Goal: Task Accomplishment & Management: Manage account settings

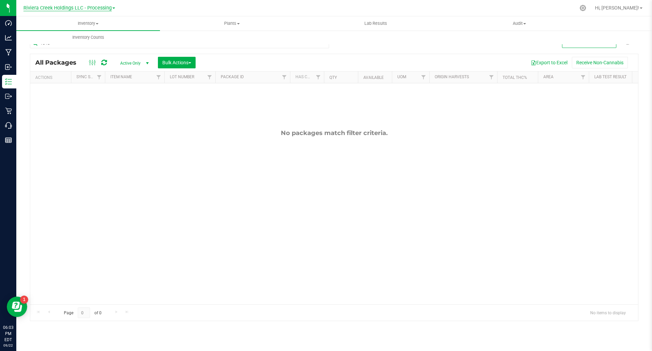
click at [67, 10] on span "Riviera Creek Holdings LLC - Processing" at bounding box center [67, 8] width 88 height 6
click at [91, 25] on link "Riviera Creek Holdings LLC - Cultivation" at bounding box center [69, 23] width 99 height 9
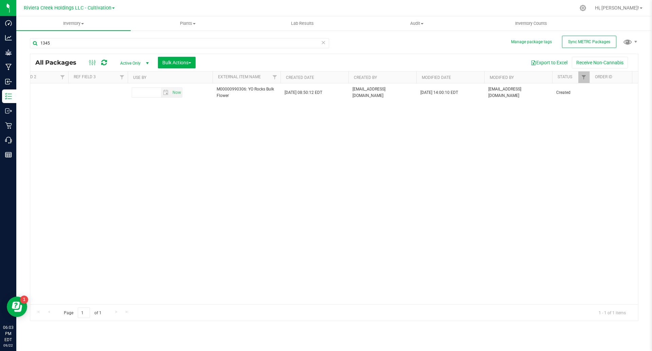
scroll to position [0, 1266]
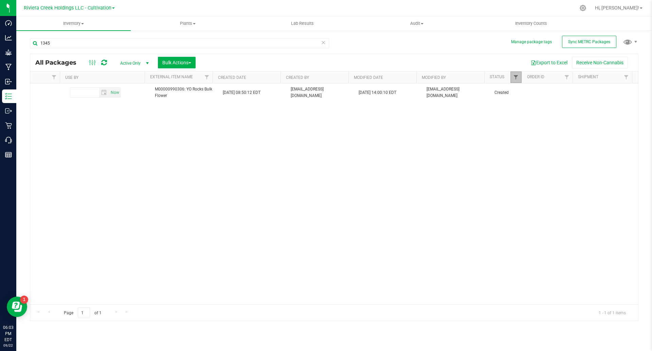
click at [516, 78] on span "Filter" at bounding box center [515, 76] width 5 height 5
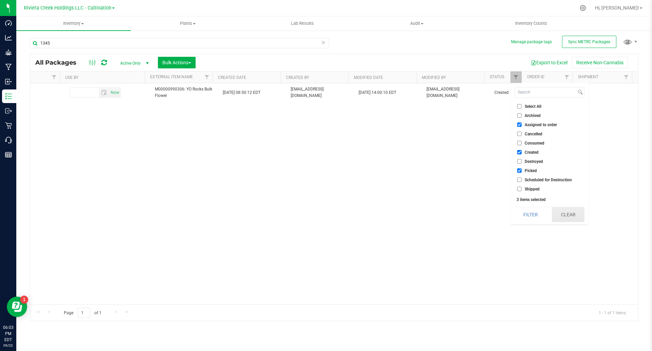
click at [571, 217] on button "Clear" at bounding box center [568, 214] width 33 height 15
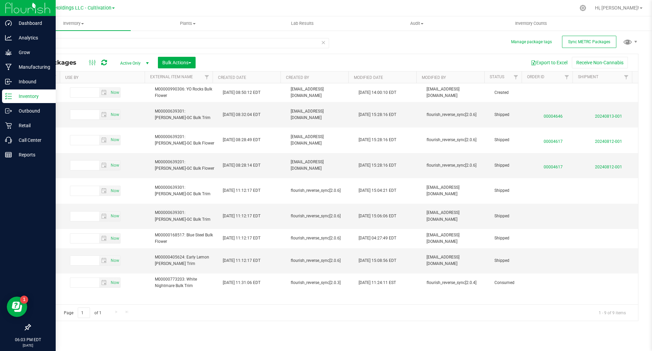
click at [12, 93] on p "Inventory" at bounding box center [32, 96] width 41 height 8
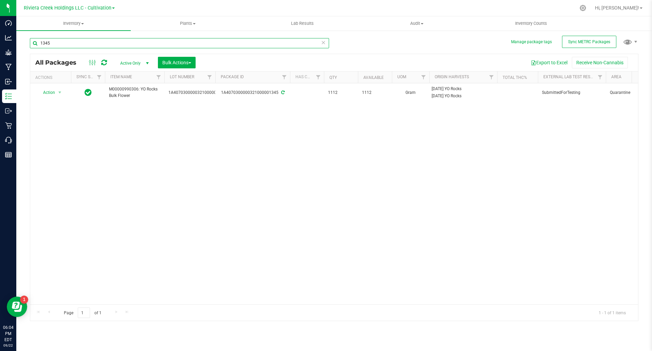
drag, startPoint x: 34, startPoint y: 43, endPoint x: 25, endPoint y: 44, distance: 8.9
click at [27, 44] on div "Manage package tags Sync METRC Packages 1345 All Packages Active Only Active On…" at bounding box center [334, 133] width 636 height 207
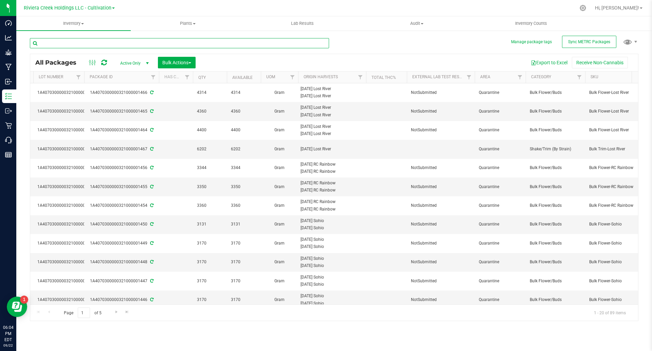
scroll to position [0, 186]
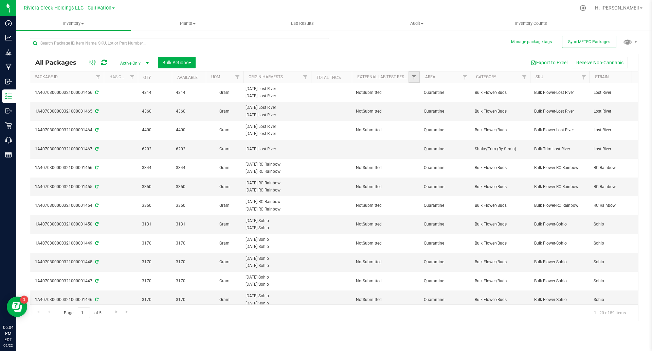
click at [412, 74] on link "Filter" at bounding box center [414, 77] width 11 height 12
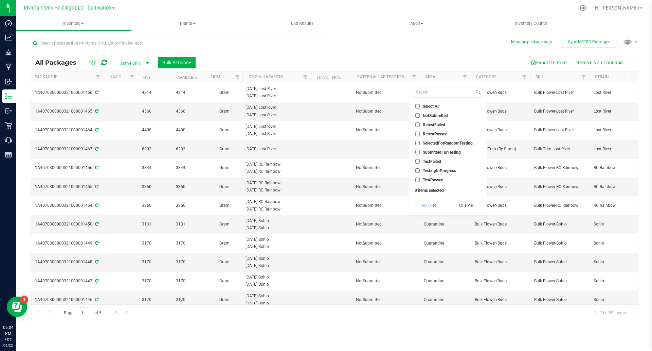
click at [434, 160] on span "TestFailed" at bounding box center [432, 161] width 18 height 4
click at [420, 160] on input "TestFailed" at bounding box center [417, 161] width 4 height 4
checkbox input "true"
click at [435, 205] on button "Filter" at bounding box center [429, 205] width 33 height 15
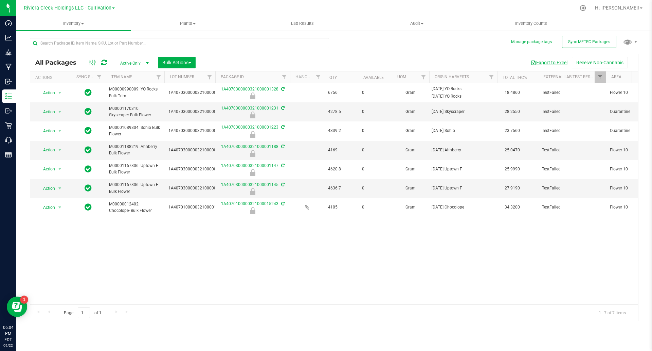
click at [557, 61] on button "Export to Excel" at bounding box center [549, 63] width 46 height 12
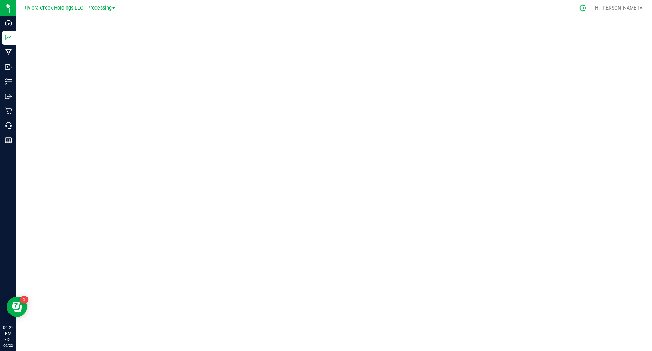
click at [588, 8] on div at bounding box center [583, 7] width 10 height 7
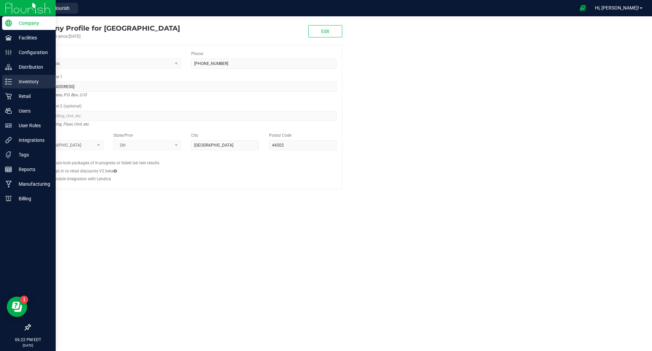
click at [10, 82] on icon at bounding box center [8, 81] width 7 height 7
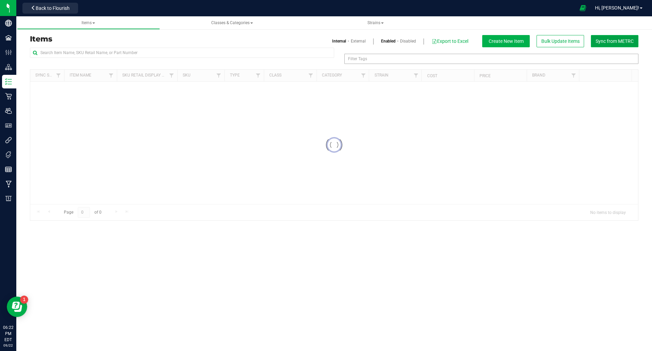
click at [614, 40] on span "Sync from METRC" at bounding box center [615, 40] width 38 height 5
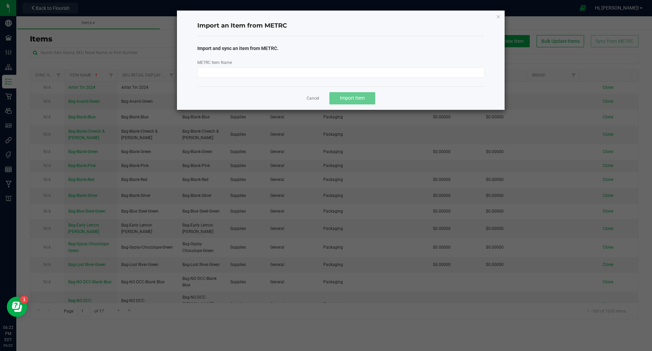
click at [298, 64] on div "METRC Item Name" at bounding box center [341, 68] width 298 height 19
click at [299, 70] on input "METRC Item Name" at bounding box center [340, 72] width 287 height 10
paste input "M00001250618: Plant Mat-Hybrid-27-RC Rainbow SB-5.66"
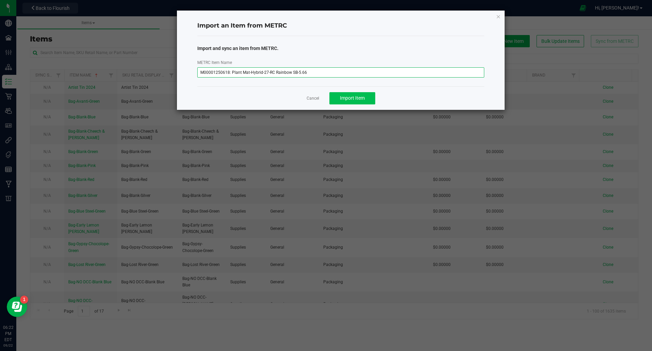
type input "M00001250618: Plant Mat-Hybrid-27-RC Rainbow SB-5.66"
click at [359, 95] on span "Import Item" at bounding box center [352, 97] width 25 height 5
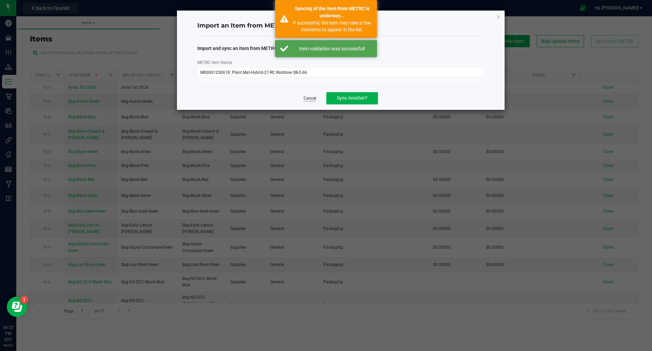
click at [309, 100] on link "Cancel" at bounding box center [310, 98] width 13 height 6
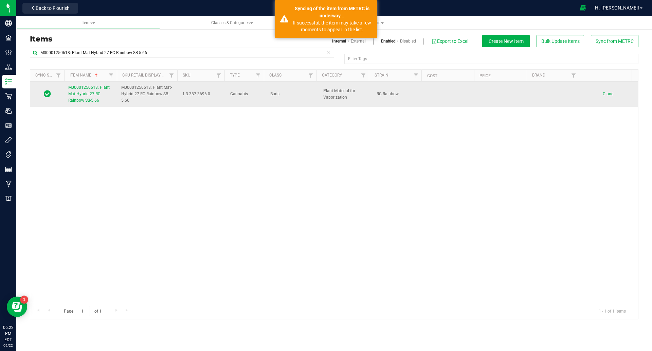
click at [85, 96] on link "M00001250618: Plant Mat-Hybrid-27-RC Rainbow SB-5.66" at bounding box center [90, 94] width 45 height 20
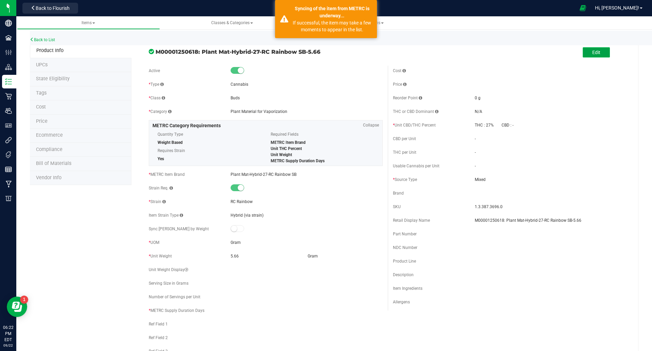
click at [598, 52] on button "Edit" at bounding box center [596, 52] width 27 height 10
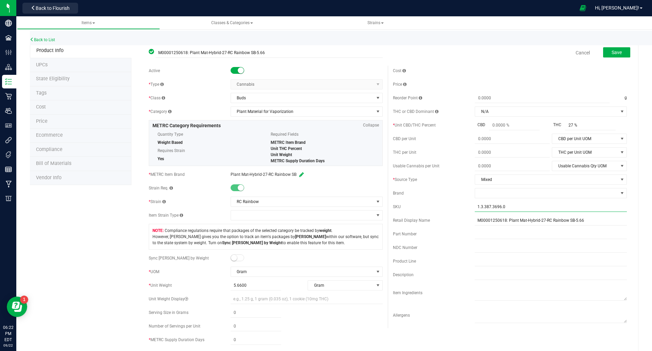
drag, startPoint x: 511, startPoint y: 206, endPoint x: 407, endPoint y: 208, distance: 104.0
click at [412, 208] on div "SKU 1.3.387.3696.0" at bounding box center [510, 206] width 234 height 10
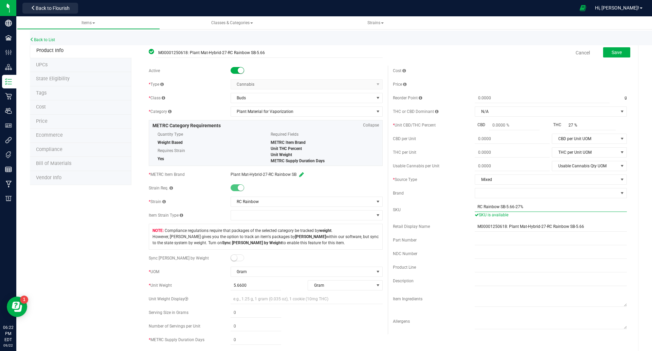
type input "RC Rainbow SB-5.66-27%"
click at [429, 198] on div "Cost Price Reorder Point g THC or CBD Dominant" at bounding box center [510, 200] width 244 height 268
click at [236, 258] on span at bounding box center [238, 257] width 14 height 7
click at [244, 297] on span at bounding box center [256, 299] width 51 height 10
type input "5.66"
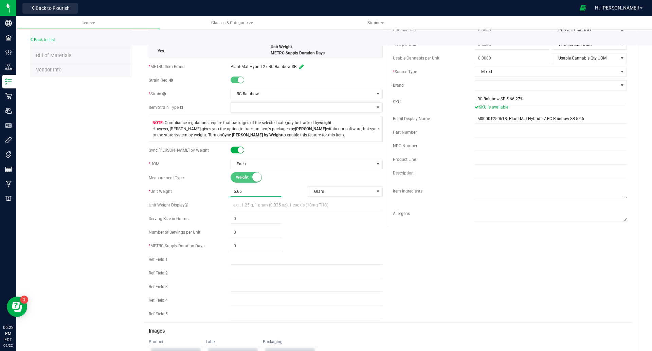
scroll to position [127, 0]
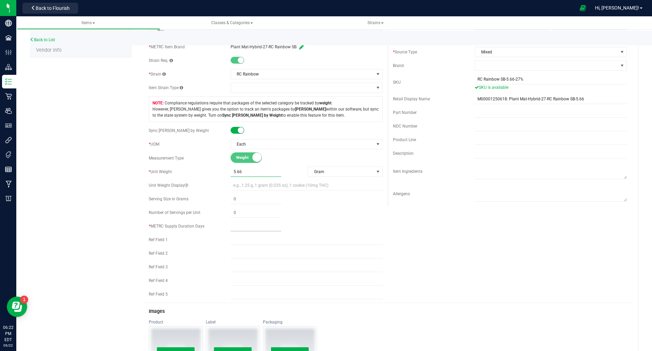
type input "5.6600"
click at [231, 226] on span at bounding box center [256, 226] width 51 height 10
type input "2"
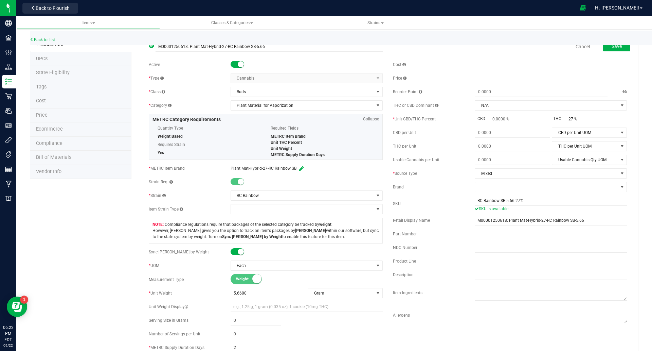
scroll to position [0, 0]
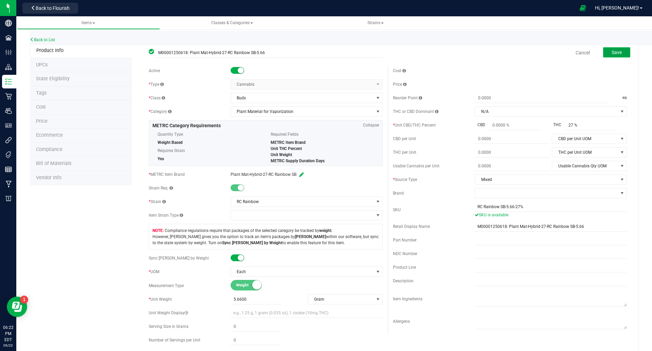
type input "2"
click at [610, 48] on button "Save" at bounding box center [616, 52] width 27 height 10
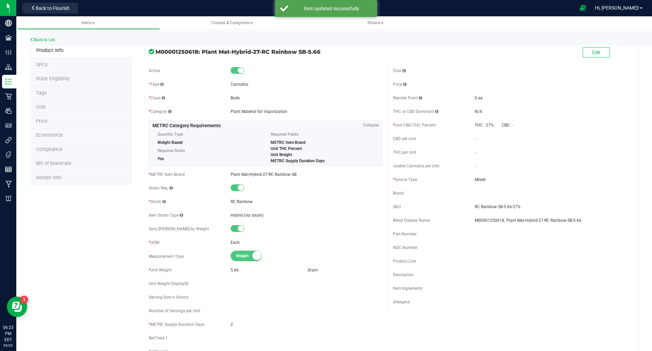
click at [71, 84] on li "State Eligibility" at bounding box center [81, 79] width 102 height 14
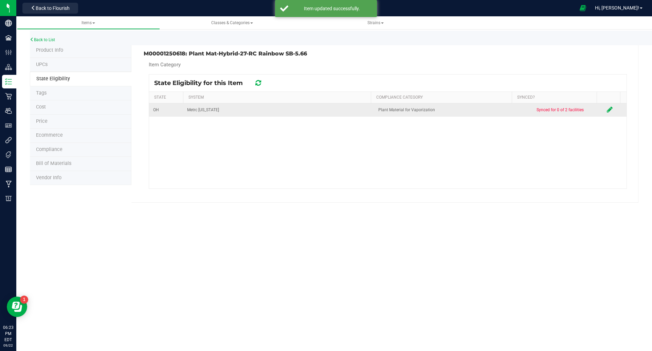
click at [607, 110] on icon at bounding box center [610, 109] width 6 height 7
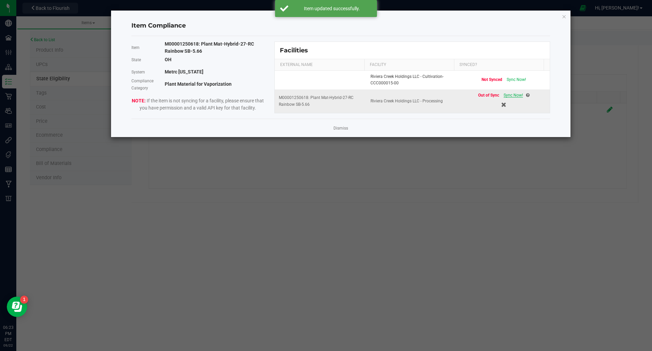
click at [509, 96] on span "Sync Now!" at bounding box center [513, 95] width 19 height 5
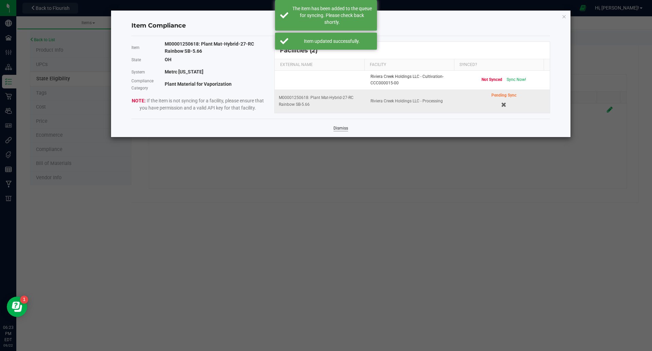
click at [339, 125] on link "Dismiss" at bounding box center [341, 128] width 15 height 6
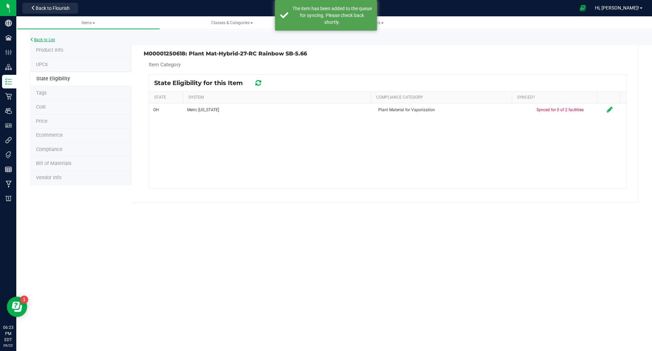
click at [43, 37] on link "Back to List" at bounding box center [42, 39] width 25 height 5
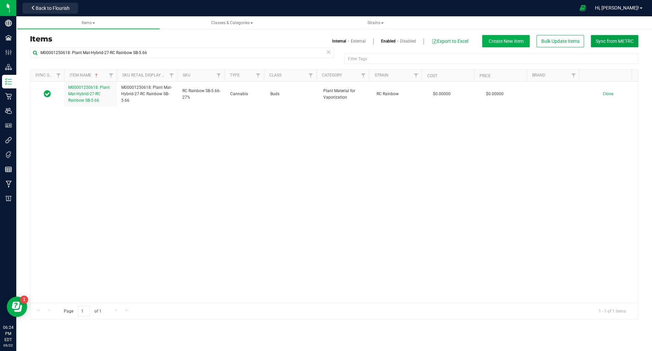
click at [620, 40] on span "Sync from METRC" at bounding box center [615, 40] width 38 height 5
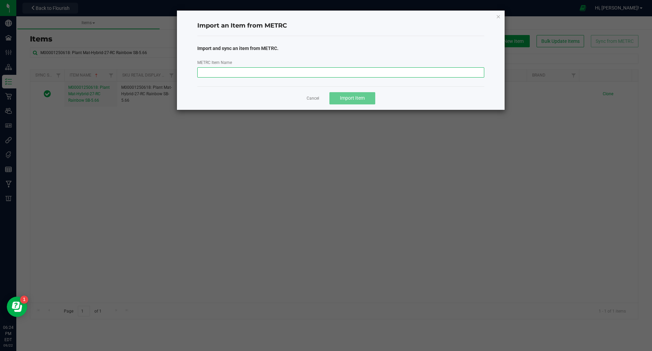
drag, startPoint x: 212, startPoint y: 72, endPoint x: 234, endPoint y: 77, distance: 22.3
click at [212, 72] on input "METRC Item Name" at bounding box center [340, 72] width 287 height 10
paste input "M00001250731: Plant Mat-Hybrid-23-Yesca SB-5.66"
type input "M00001250731: Plant Mat-Hybrid-23-Yesca SB-5.66"
click at [356, 101] on button "Import Item" at bounding box center [352, 98] width 46 height 12
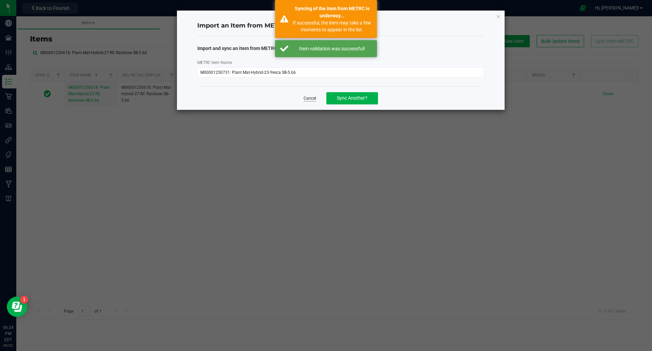
click at [313, 100] on link "Cancel" at bounding box center [310, 98] width 13 height 6
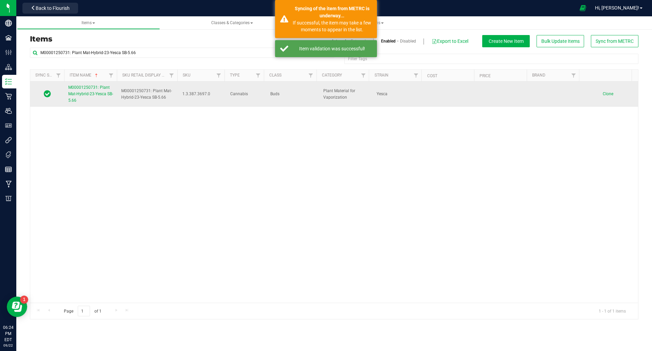
click at [91, 90] on link "M00001250731: Plant Mat-Hybrid-23-Yesca SB-5.66" at bounding box center [90, 94] width 45 height 20
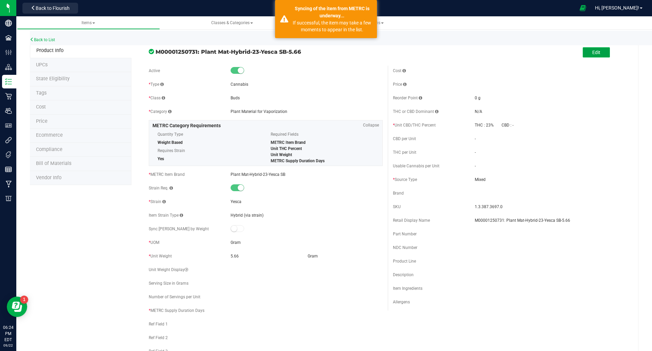
click at [594, 51] on span "Edit" at bounding box center [596, 52] width 8 height 5
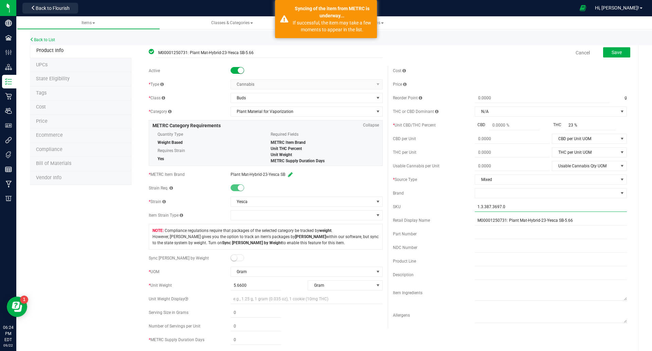
drag, startPoint x: 510, startPoint y: 205, endPoint x: 401, endPoint y: 202, distance: 109.1
click at [401, 202] on div "SKU 1.3.387.3697.0" at bounding box center [510, 206] width 234 height 10
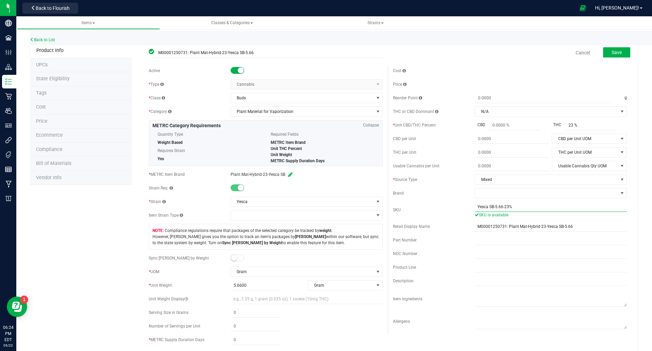
type input "Yesca SB-5.66-23%"
click at [614, 51] on span "Save" at bounding box center [617, 52] width 10 height 5
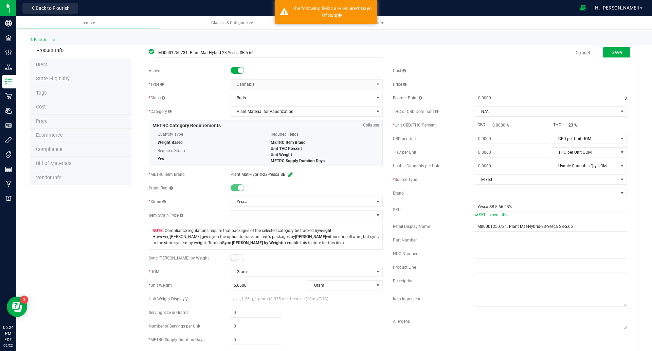
click at [237, 258] on span at bounding box center [238, 257] width 14 height 7
click at [243, 304] on div "Active * Type Cannabis Select type Cannabis Non-Inventory Raw Materials Supplie…" at bounding box center [266, 248] width 244 height 364
click at [247, 300] on span at bounding box center [256, 299] width 51 height 10
type input "5.66"
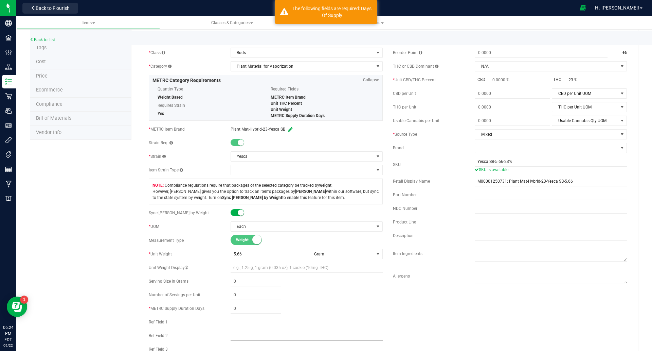
scroll to position [85, 0]
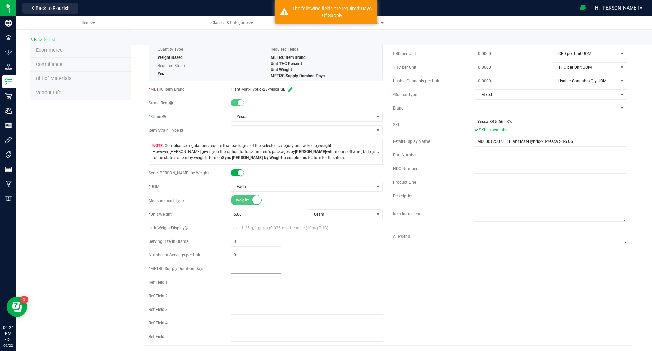
type input "5.6600"
click at [243, 269] on span at bounding box center [256, 269] width 51 height 10
type input "2"
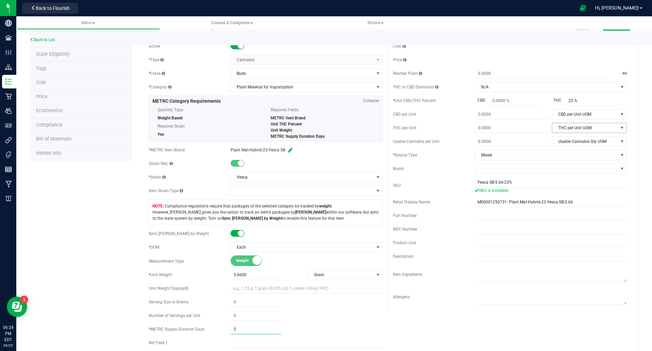
scroll to position [0, 0]
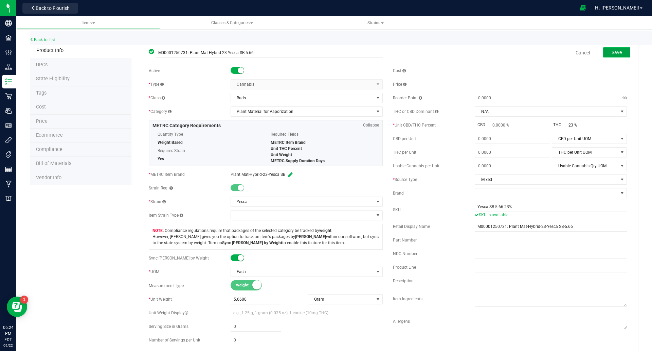
type input "2"
click at [610, 49] on button "Save" at bounding box center [616, 52] width 27 height 10
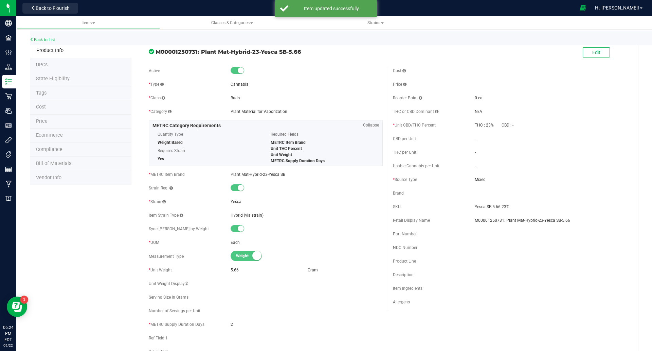
click at [56, 80] on span "State Eligibility" at bounding box center [53, 79] width 34 height 6
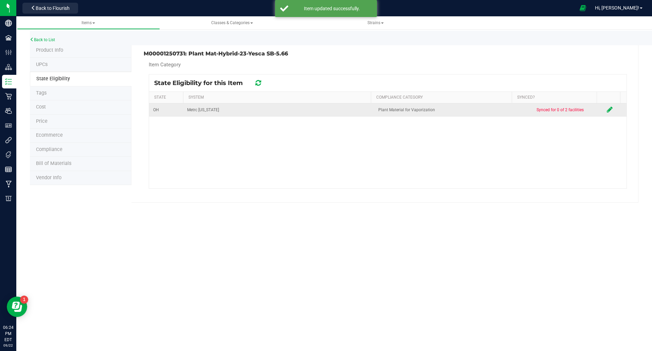
drag, startPoint x: 598, startPoint y: 111, endPoint x: 603, endPoint y: 110, distance: 5.2
click at [603, 110] on td at bounding box center [615, 109] width 24 height 13
click at [607, 110] on icon at bounding box center [610, 109] width 6 height 7
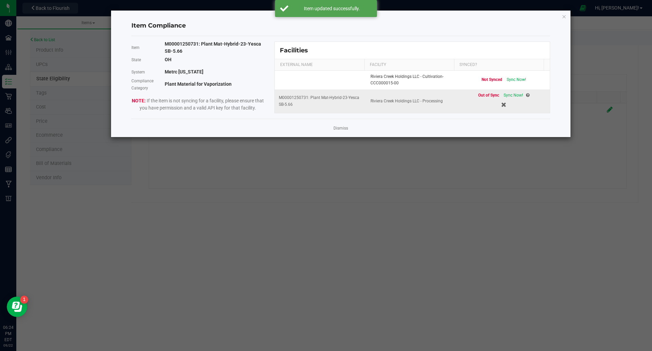
click at [510, 95] on span "Sync Now!" at bounding box center [513, 95] width 19 height 5
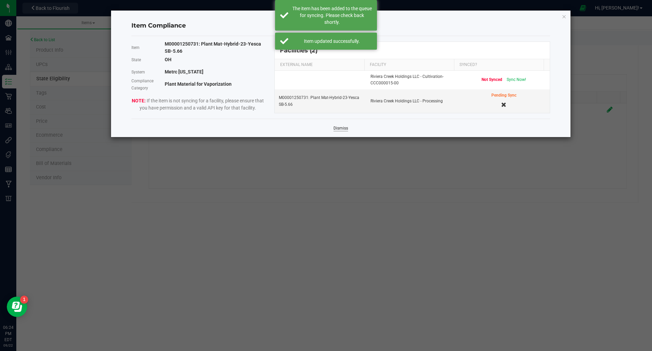
click at [341, 129] on link "Dismiss" at bounding box center [341, 128] width 15 height 6
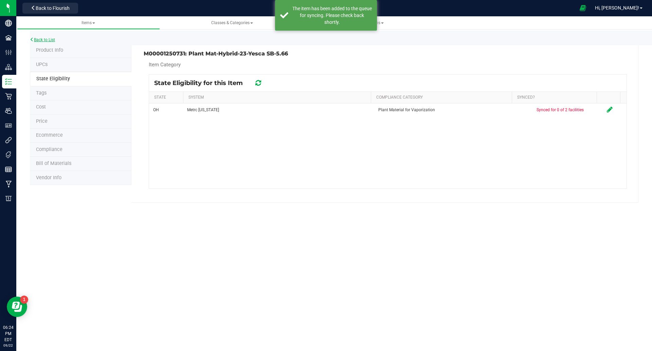
click at [47, 39] on link "Back to List" at bounding box center [42, 39] width 25 height 5
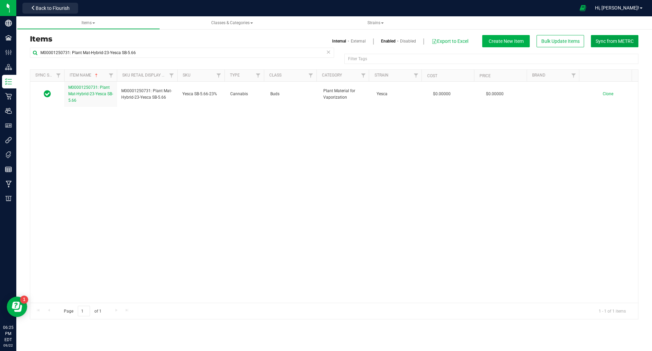
click at [619, 40] on span "Sync from METRC" at bounding box center [615, 40] width 38 height 5
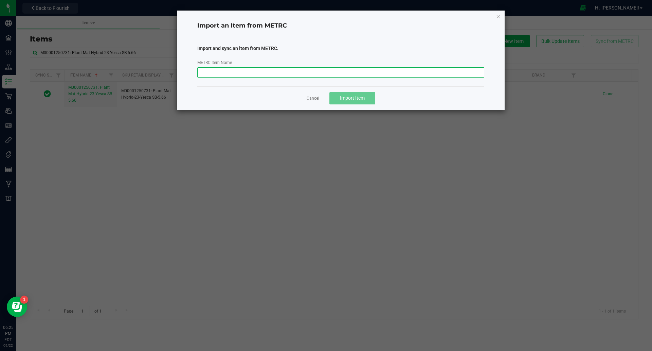
click at [297, 70] on input "METRC Item Name" at bounding box center [340, 72] width 287 height 10
paste input "M00001250625: Plant Mat-Hybrid-25-Yesca SB-5.66"
type input "M00001250625: Plant Mat-Hybrid-25-Yesca SB-5.66"
click at [357, 104] on button "Import Item" at bounding box center [352, 98] width 46 height 12
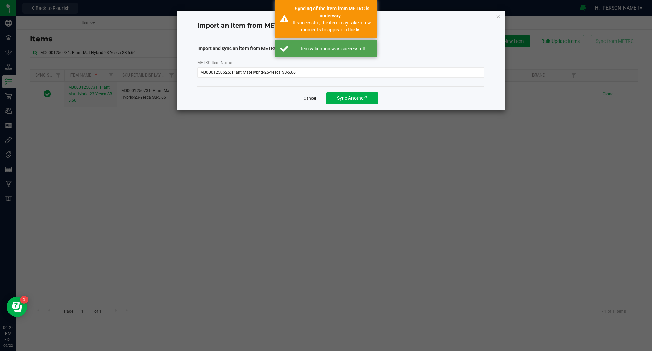
click at [309, 97] on link "Cancel" at bounding box center [310, 98] width 13 height 6
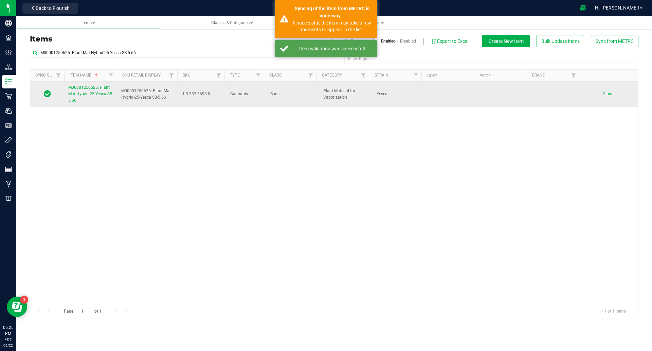
click at [74, 93] on span "M00001250625: Plant Mat-Hybrid-25-Yesca SB-5.66" at bounding box center [90, 94] width 45 height 18
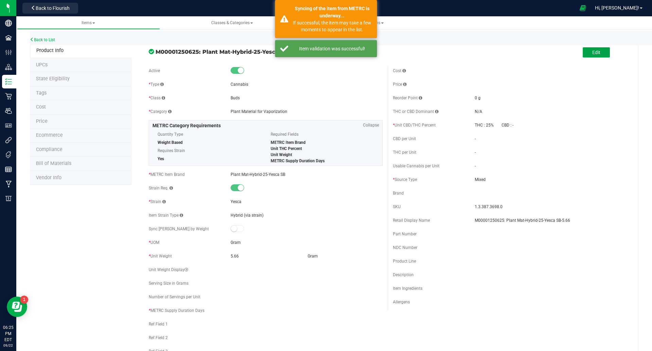
click at [583, 49] on button "Edit" at bounding box center [596, 52] width 27 height 10
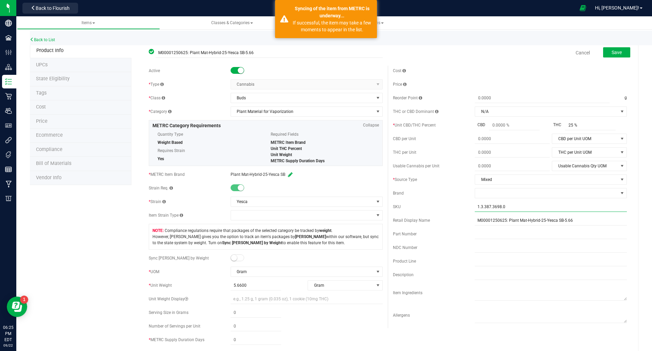
drag, startPoint x: 515, startPoint y: 207, endPoint x: 407, endPoint y: 207, distance: 107.7
click at [412, 208] on div "SKU 1.3.387.3698.0" at bounding box center [510, 206] width 234 height 10
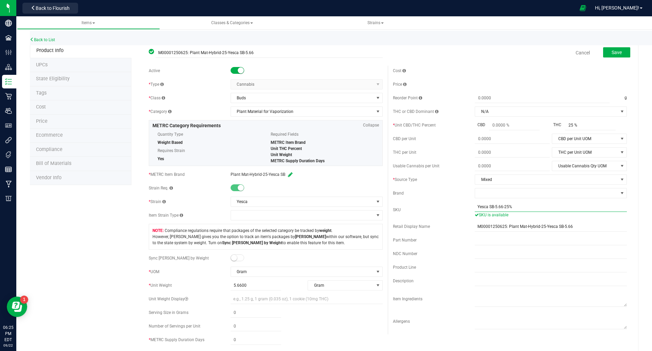
type input "Yesca SB-5.66-25%"
click at [236, 258] on span at bounding box center [238, 257] width 14 height 7
click at [240, 300] on span at bounding box center [256, 299] width 51 height 10
type input "5.66"
type input "5.6600"
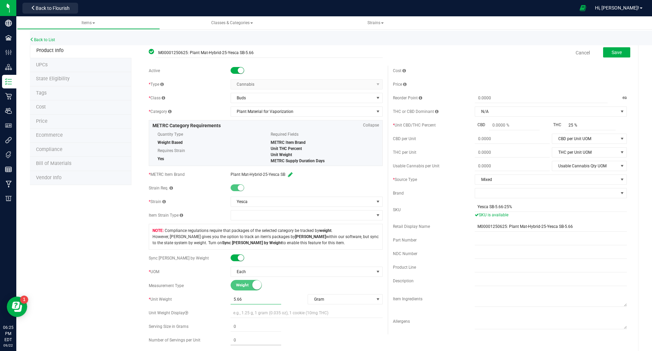
click at [263, 335] on span at bounding box center [256, 340] width 51 height 10
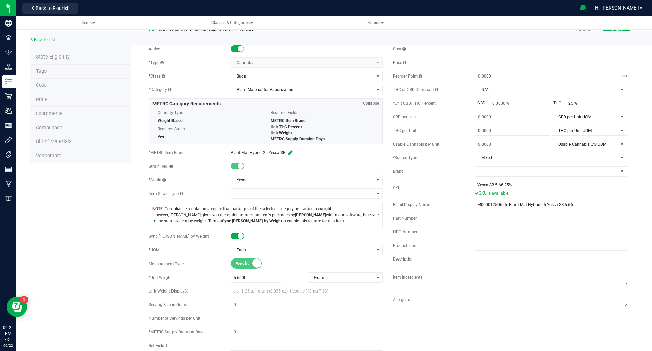
scroll to position [42, 0]
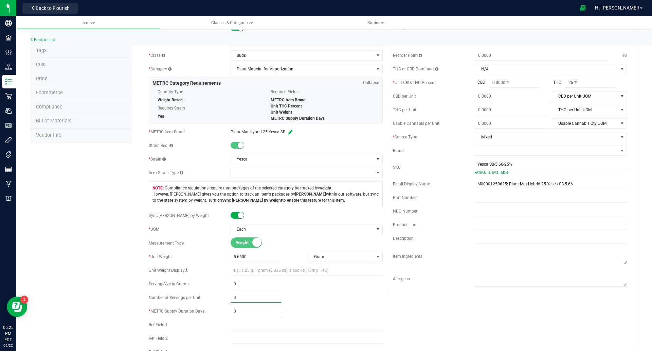
click at [246, 313] on span at bounding box center [256, 311] width 51 height 10
type input "2"
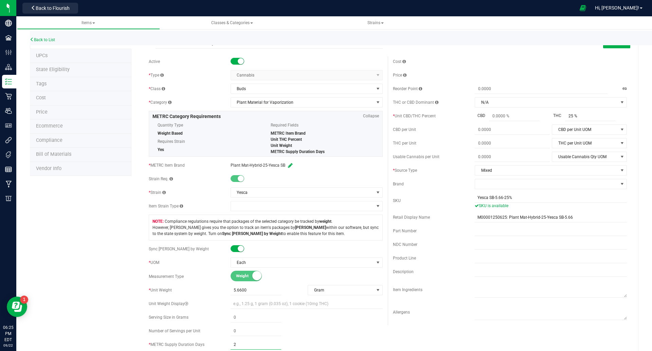
scroll to position [0, 0]
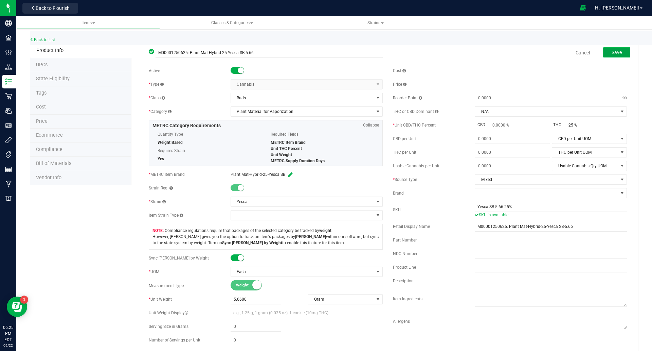
type input "2"
click at [612, 53] on span "Save" at bounding box center [617, 52] width 10 height 5
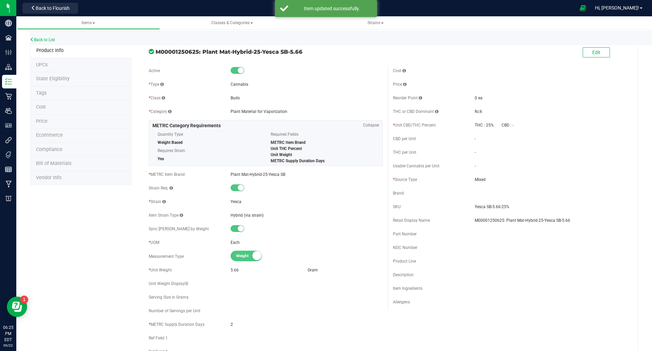
click at [73, 81] on li "State Eligibility" at bounding box center [81, 79] width 102 height 14
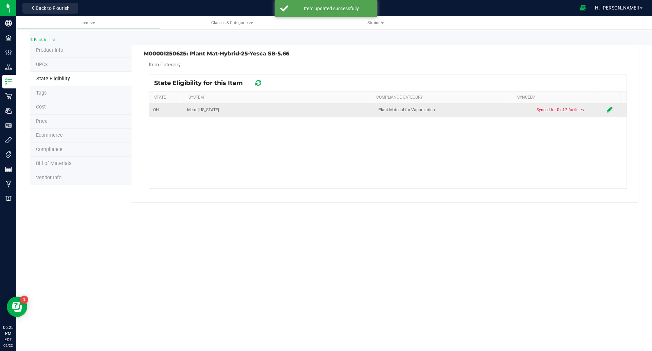
click at [603, 106] on td at bounding box center [615, 109] width 24 height 13
click at [607, 108] on icon at bounding box center [610, 109] width 6 height 7
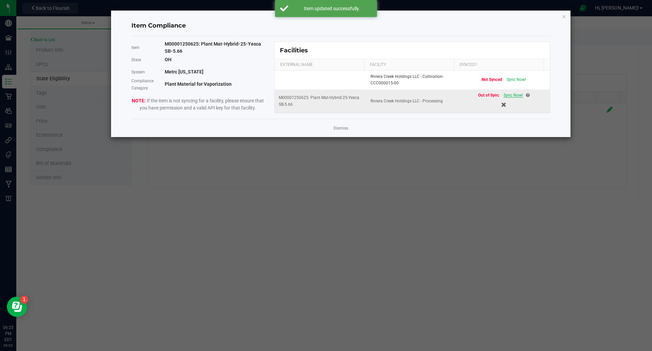
click at [506, 94] on span "Sync Now!" at bounding box center [513, 95] width 19 height 5
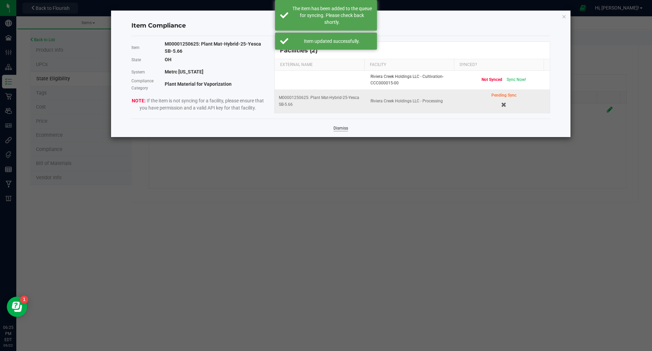
click at [343, 129] on link "Dismiss" at bounding box center [341, 128] width 15 height 6
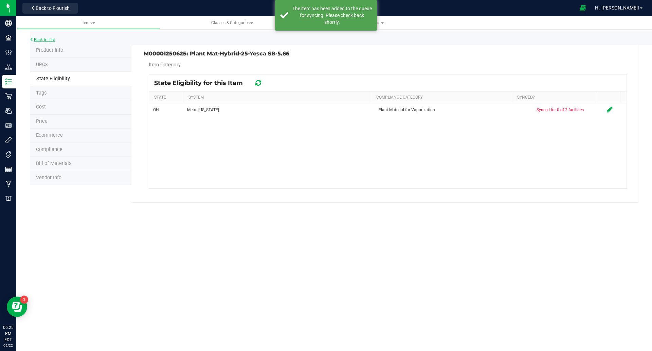
click at [45, 38] on link "Back to List" at bounding box center [42, 39] width 25 height 5
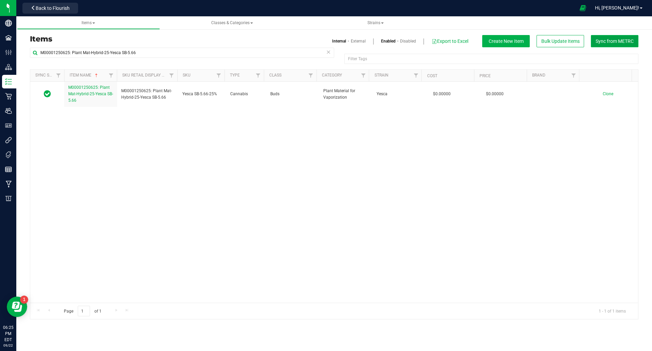
click at [631, 42] on span "Sync from METRC" at bounding box center [615, 40] width 38 height 5
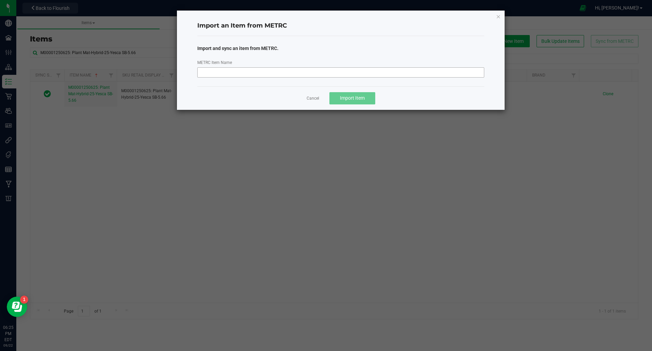
click at [278, 78] on div "Import and sync an item from METRC. METRC Item Name" at bounding box center [340, 59] width 287 height 47
click at [276, 73] on input "METRC Item Name" at bounding box center [340, 72] width 287 height 10
paste input "M00001250626: Plant Mat-Hybrid-27-Yesca SB-5.66"
type input "M00001250626: Plant Mat-Hybrid-27-Yesca SB-5.66"
click at [363, 101] on span "Import Item" at bounding box center [352, 97] width 25 height 5
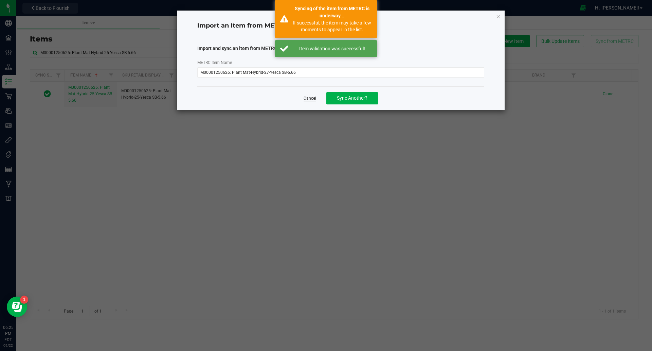
click at [310, 100] on link "Cancel" at bounding box center [310, 98] width 13 height 6
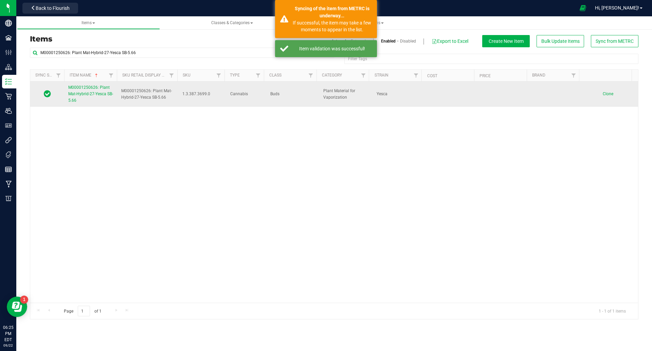
click at [96, 98] on link "M00001250626: Plant Mat-Hybrid-27-Yesca SB-5.66" at bounding box center [90, 94] width 45 height 20
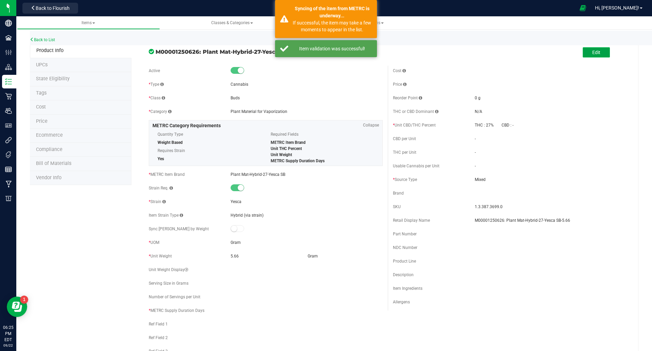
click at [598, 49] on button "Edit" at bounding box center [596, 52] width 27 height 10
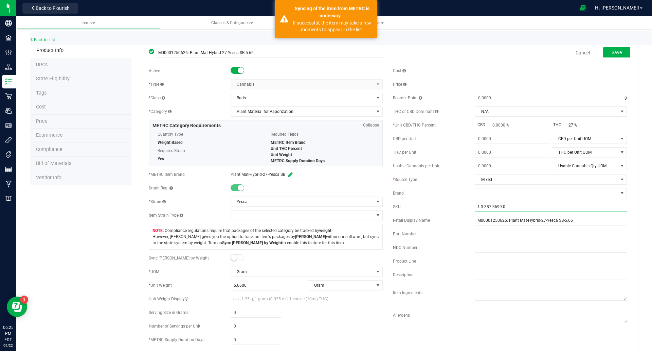
drag, startPoint x: 505, startPoint y: 207, endPoint x: 419, endPoint y: 205, distance: 85.6
click at [426, 207] on div "SKU 1.3.387.3699.0" at bounding box center [510, 206] width 234 height 10
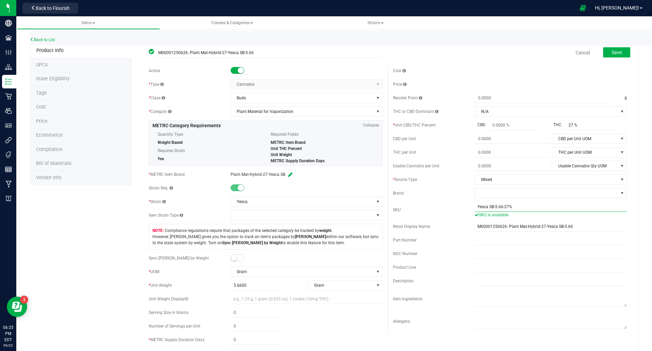
type input "Yesca SB-5.66-27%"
click at [235, 259] on span at bounding box center [238, 257] width 14 height 7
click at [249, 300] on span at bounding box center [256, 299] width 51 height 10
type input "5.66"
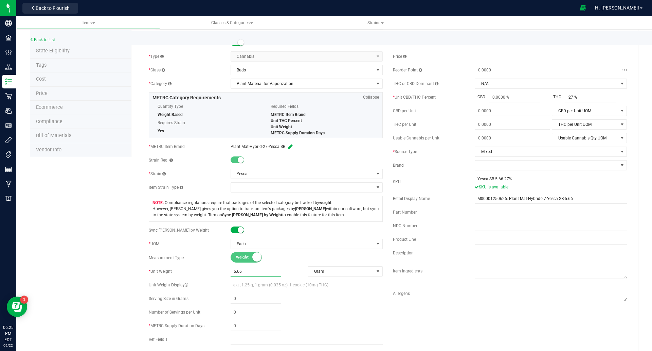
scroll to position [42, 0]
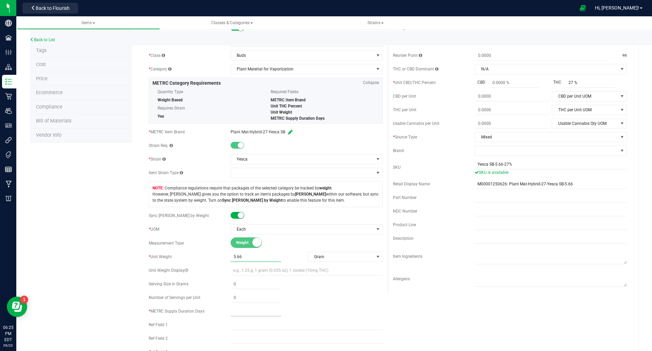
type input "5.6600"
click at [251, 311] on span at bounding box center [256, 311] width 51 height 10
type input "2"
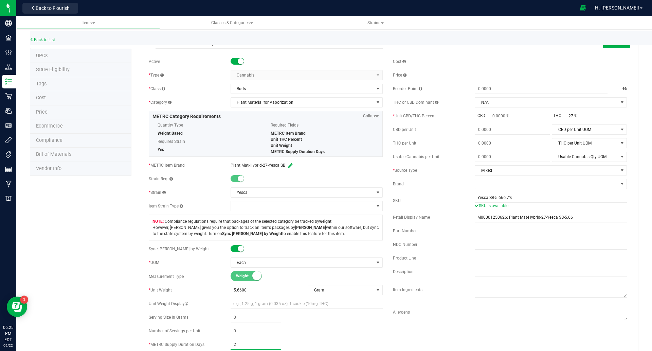
scroll to position [0, 0]
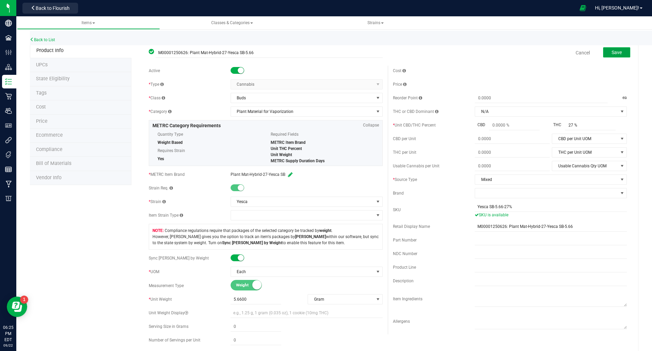
type input "2"
click at [612, 50] on span "Save" at bounding box center [617, 52] width 10 height 5
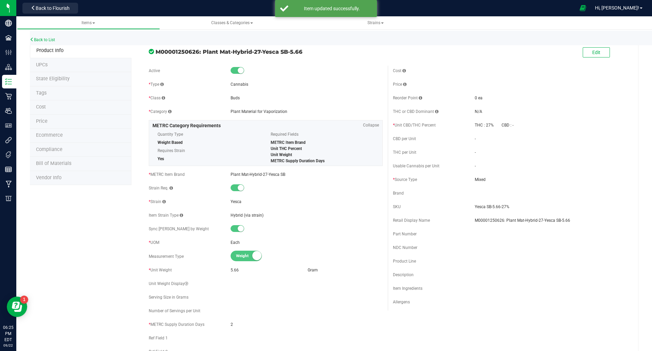
click at [86, 77] on li "State Eligibility" at bounding box center [81, 79] width 102 height 14
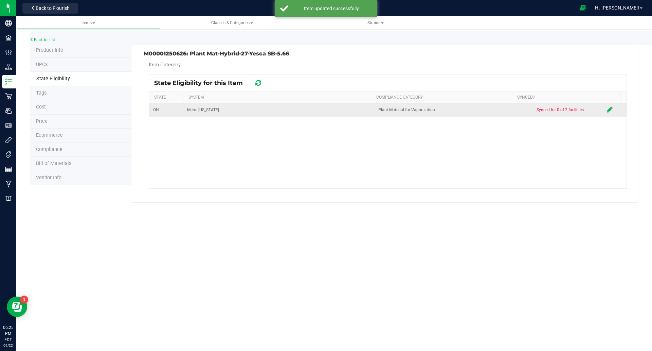
click at [607, 109] on icon at bounding box center [610, 109] width 6 height 7
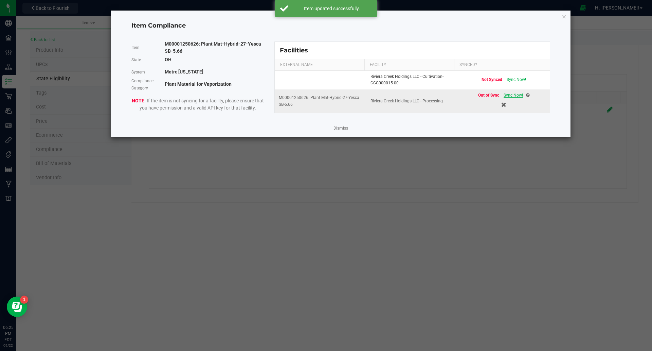
click at [510, 97] on span "Sync Now!" at bounding box center [513, 95] width 19 height 5
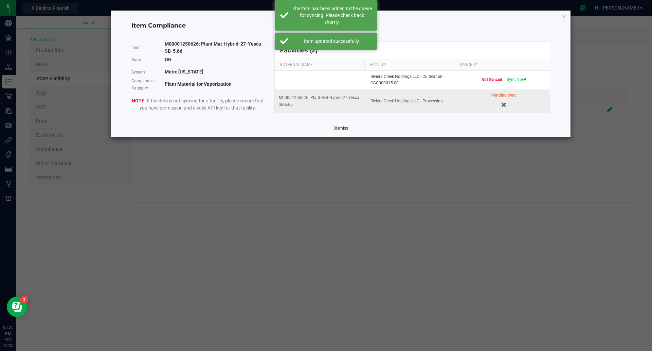
click at [340, 127] on link "Dismiss" at bounding box center [341, 128] width 15 height 6
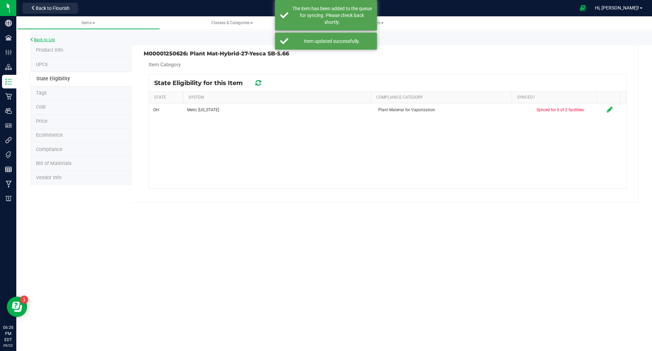
click at [50, 42] on div "Back to List" at bounding box center [356, 38] width 652 height 15
click at [50, 36] on div "Back to List" at bounding box center [356, 38] width 652 height 15
click at [48, 38] on link "Back to List" at bounding box center [42, 39] width 25 height 5
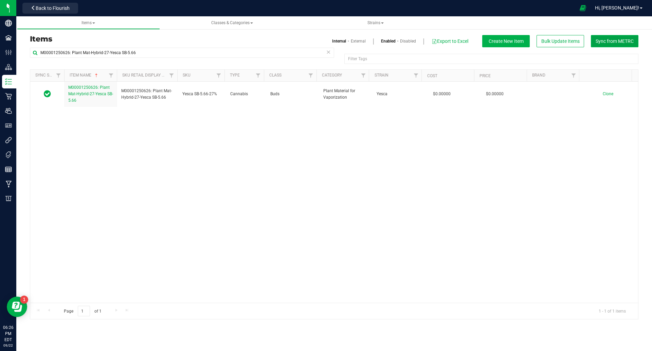
click at [624, 42] on span "Sync from METRC" at bounding box center [615, 40] width 38 height 5
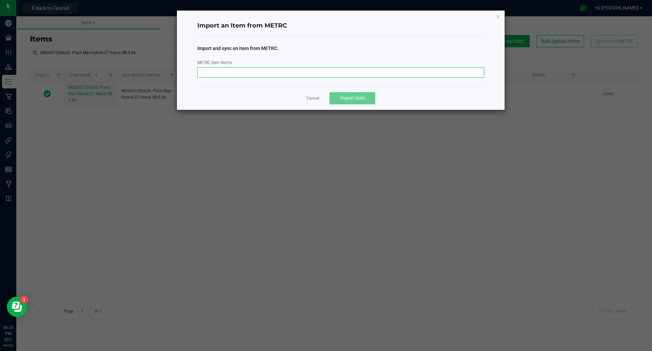
click at [235, 68] on input "METRC Item Name" at bounding box center [340, 72] width 287 height 10
paste input "M00001250627: Plant Mat-Hybrid-29-Yesca SB-5.66"
type input "M00001250627: Plant Mat-Hybrid-29-Yesca SB-5.66"
click at [367, 99] on button "Import Item" at bounding box center [352, 98] width 46 height 12
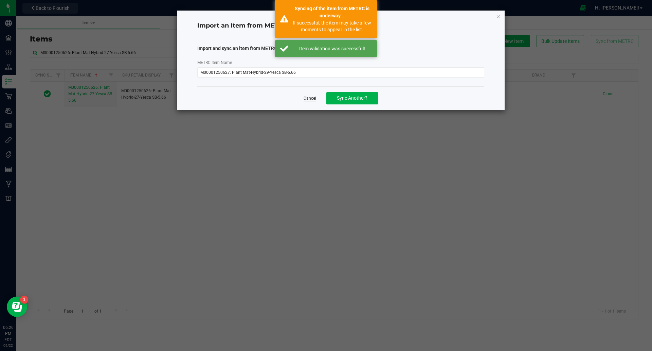
click at [307, 96] on link "Cancel" at bounding box center [310, 98] width 13 height 6
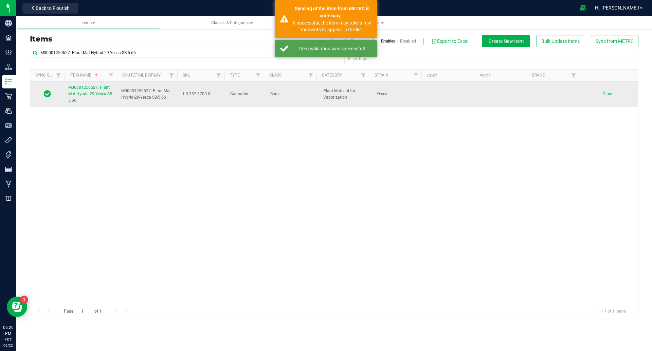
click at [79, 93] on span "M00001250627: Plant Mat-Hybrid-29-Yesca SB-5.66" at bounding box center [90, 94] width 45 height 18
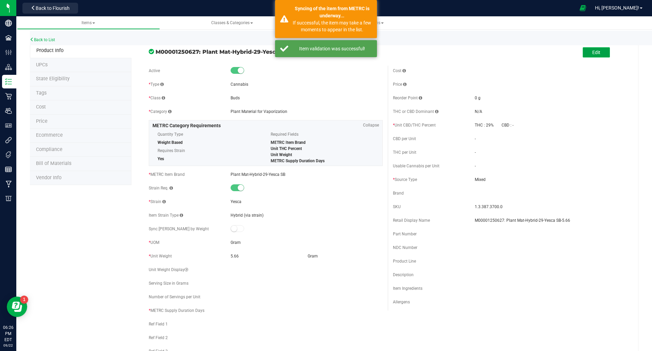
click at [599, 51] on button "Edit" at bounding box center [596, 52] width 27 height 10
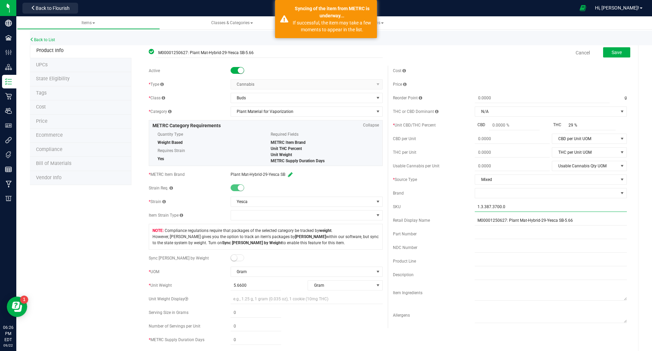
drag, startPoint x: 474, startPoint y: 205, endPoint x: 372, endPoint y: 190, distance: 102.7
click at [382, 201] on div "Active * Type Cannabis Select type Cannabis Non-Inventory Raw Materials Supplie…" at bounding box center [388, 241] width 488 height 350
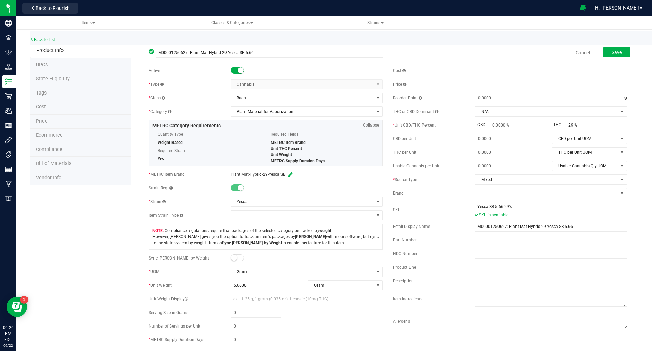
type input "Yesca SB-5.66-29%"
click at [234, 255] on small at bounding box center [234, 257] width 6 height 6
click at [255, 299] on span at bounding box center [256, 299] width 51 height 10
type input "5.66"
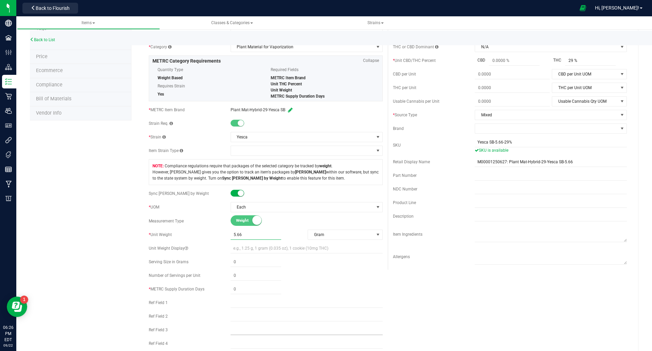
scroll to position [85, 0]
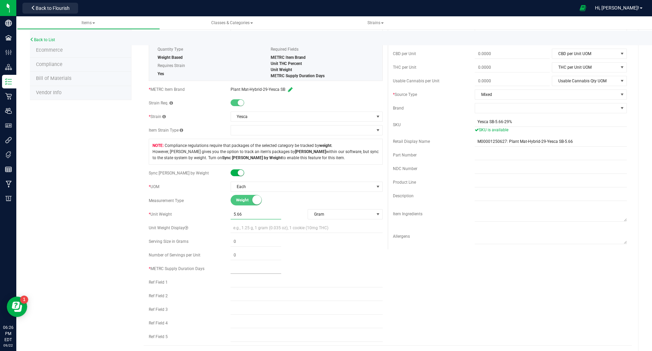
type input "5.6600"
click at [243, 272] on span at bounding box center [256, 269] width 51 height 10
type input "2"
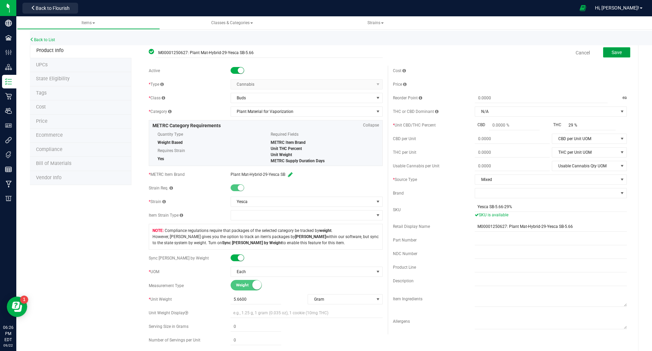
type input "2"
click at [605, 56] on button "Save" at bounding box center [616, 52] width 27 height 10
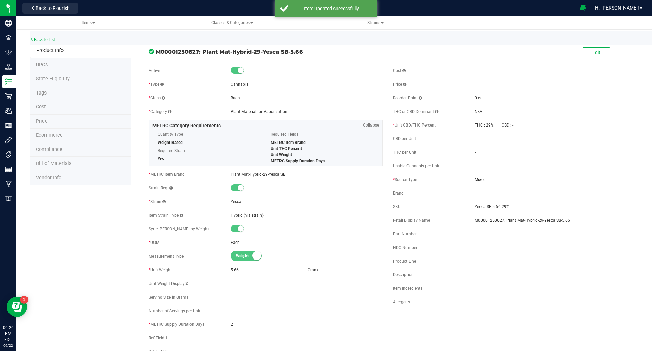
click at [86, 83] on li "State Eligibility" at bounding box center [81, 79] width 102 height 14
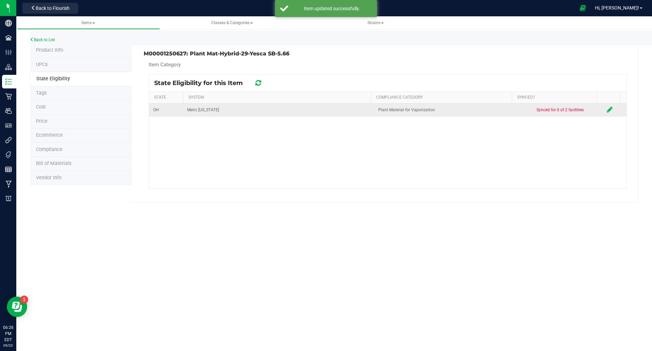
click at [607, 108] on td at bounding box center [615, 109] width 24 height 13
click at [607, 108] on icon at bounding box center [610, 109] width 6 height 7
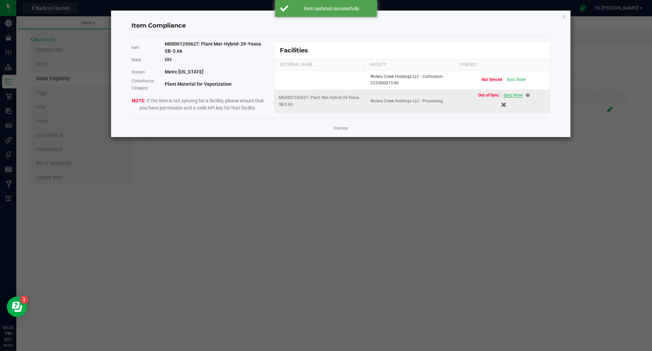
click at [515, 97] on span "Sync Now!" at bounding box center [513, 95] width 19 height 5
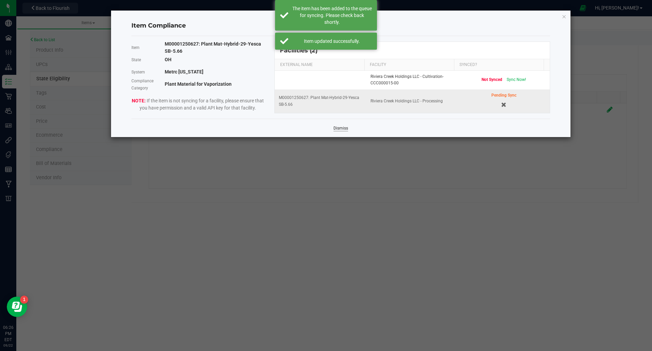
click at [334, 128] on link "Dismiss" at bounding box center [341, 128] width 15 height 6
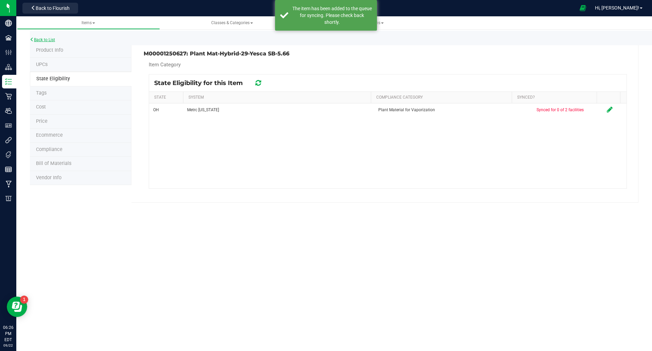
click at [46, 37] on link "Back to List" at bounding box center [42, 39] width 25 height 5
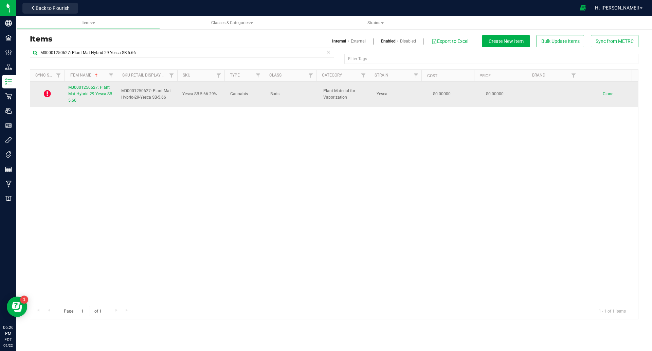
drag, startPoint x: 59, startPoint y: 88, endPoint x: 69, endPoint y: 89, distance: 9.9
click at [59, 88] on td at bounding box center [47, 94] width 34 height 25
click at [75, 90] on link "M00001250627: Plant Mat-Hybrid-29-Yesca SB-5.66" at bounding box center [90, 94] width 45 height 20
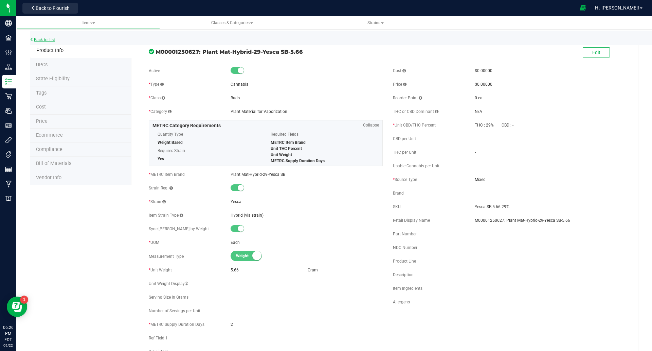
click at [45, 38] on link "Back to List" at bounding box center [42, 39] width 25 height 5
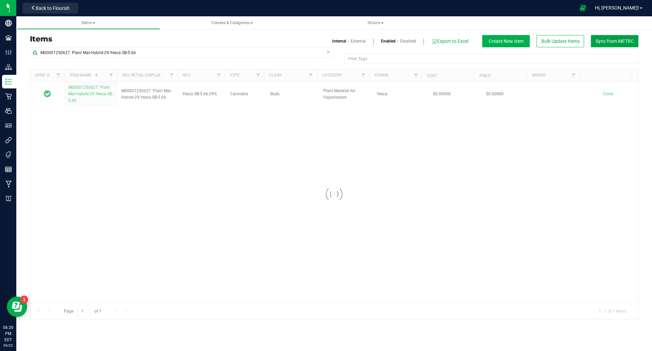
click at [621, 37] on button "Sync from METRC" at bounding box center [615, 41] width 48 height 12
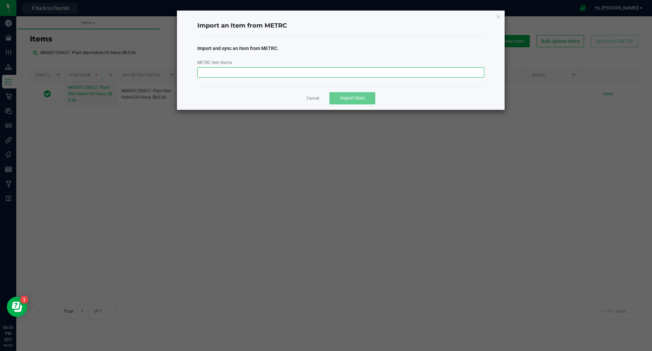
drag, startPoint x: 290, startPoint y: 67, endPoint x: 290, endPoint y: 71, distance: 4.8
click at [290, 69] on input "METRC Item Name" at bounding box center [340, 72] width 287 height 10
paste input "M00001250732: Plant Mat-Hybrid-31-Yesca SB-5.66"
type input "M00001250732: Plant Mat-Hybrid-31-Yesca SB-5.66"
click at [351, 95] on span "Import Item" at bounding box center [352, 97] width 25 height 5
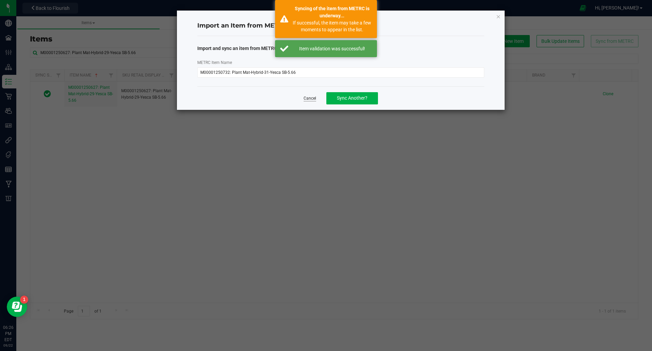
click at [310, 99] on link "Cancel" at bounding box center [310, 98] width 13 height 6
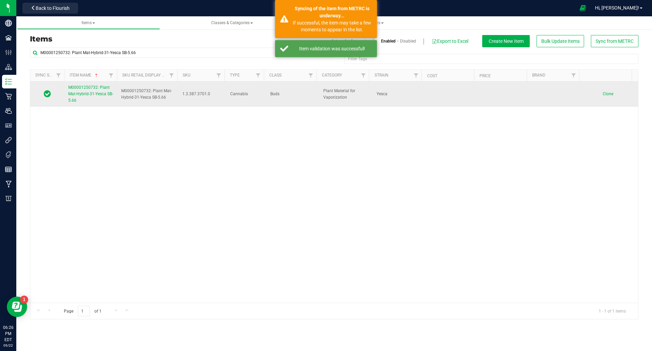
drag, startPoint x: 102, startPoint y: 99, endPoint x: 97, endPoint y: 95, distance: 6.0
click at [97, 95] on link "M00001250732: Plant Mat-Hybrid-31-Yesca SB-5.66" at bounding box center [90, 94] width 45 height 20
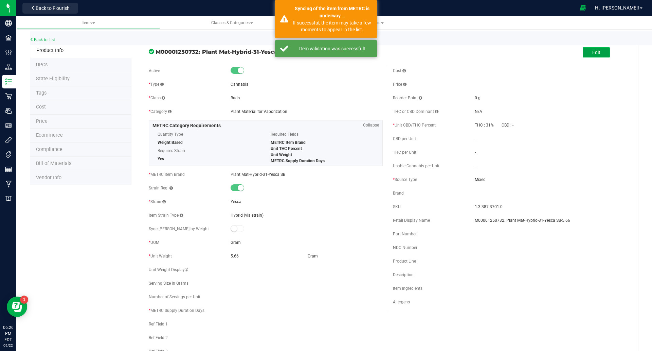
click at [592, 50] on span "Edit" at bounding box center [596, 52] width 8 height 5
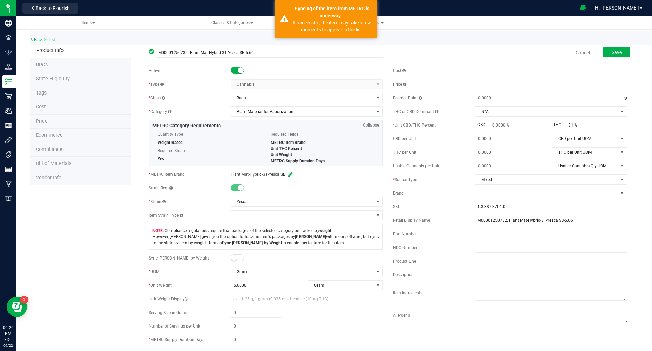
drag, startPoint x: 474, startPoint y: 207, endPoint x: 445, endPoint y: 201, distance: 29.8
click at [456, 206] on div "SKU 1.3.387.3701.0" at bounding box center [510, 206] width 234 height 10
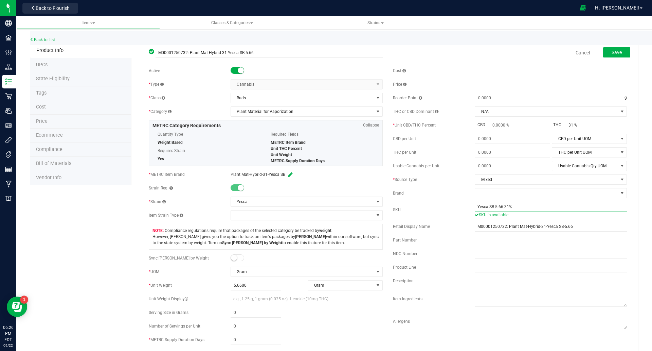
type input "Yesca SB-5.66-31%"
click at [236, 256] on span at bounding box center [238, 257] width 14 height 7
click at [247, 299] on span at bounding box center [256, 299] width 51 height 10
type input "5.66"
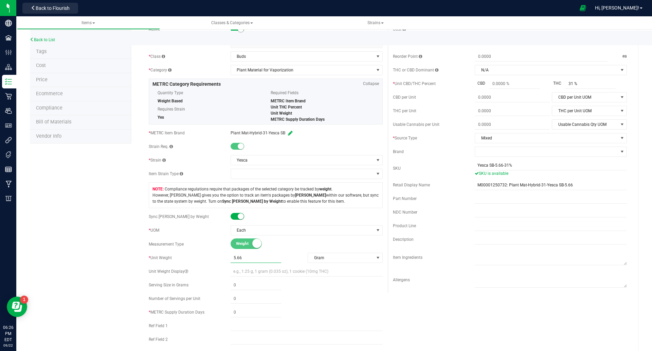
scroll to position [85, 0]
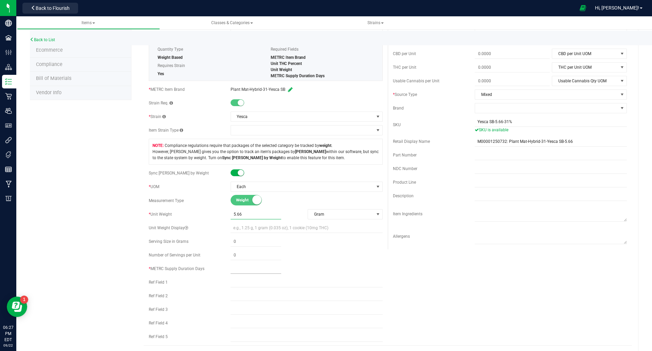
type input "5.6600"
click at [236, 267] on span at bounding box center [256, 269] width 51 height 10
type input "2"
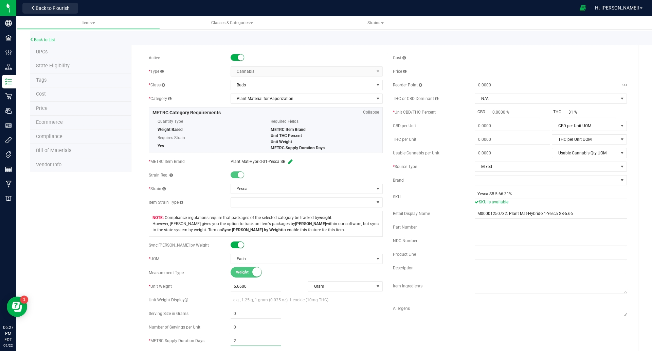
scroll to position [0, 0]
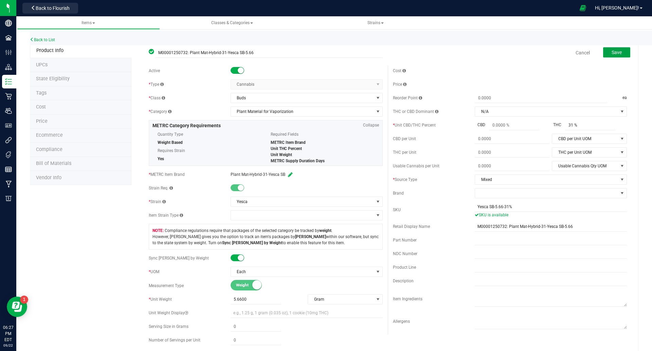
type input "2"
click at [614, 52] on button "Save" at bounding box center [616, 52] width 27 height 10
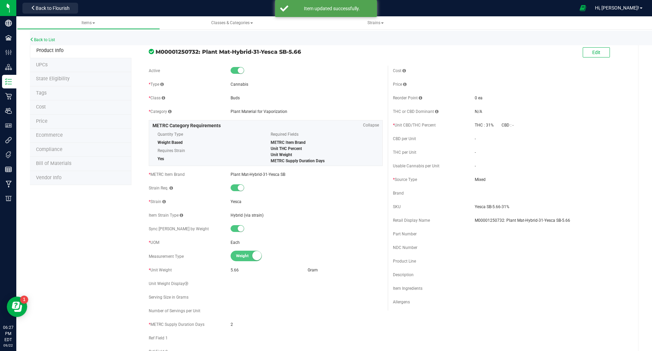
click at [113, 79] on li "State Eligibility" at bounding box center [81, 79] width 102 height 14
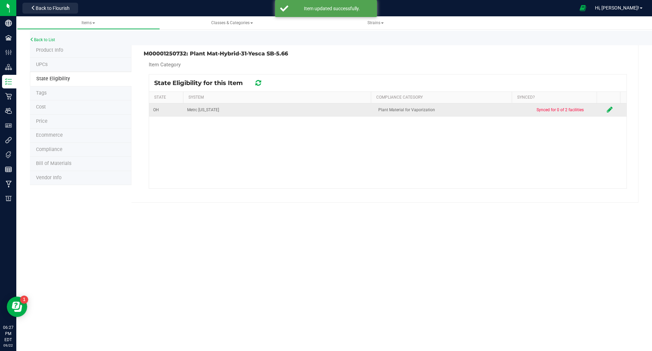
click at [607, 110] on icon at bounding box center [610, 109] width 6 height 7
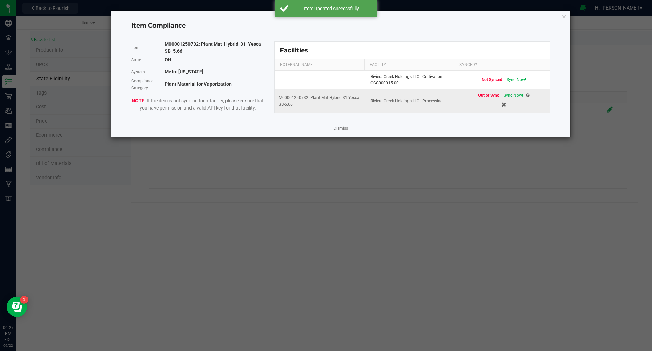
click at [512, 97] on div "Out of Sync Sync Now!" at bounding box center [503, 95] width 51 height 6
click at [505, 96] on span "Sync Now!" at bounding box center [513, 95] width 19 height 5
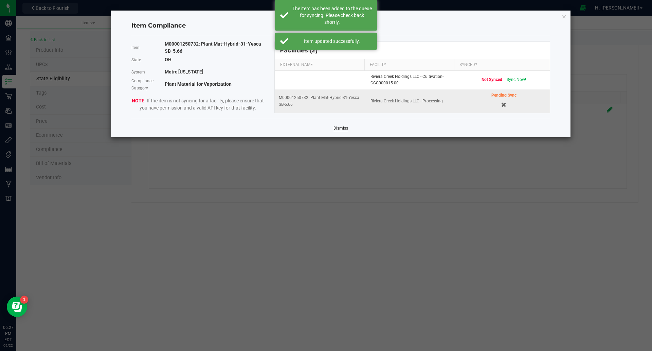
click at [337, 128] on link "Dismiss" at bounding box center [341, 128] width 15 height 6
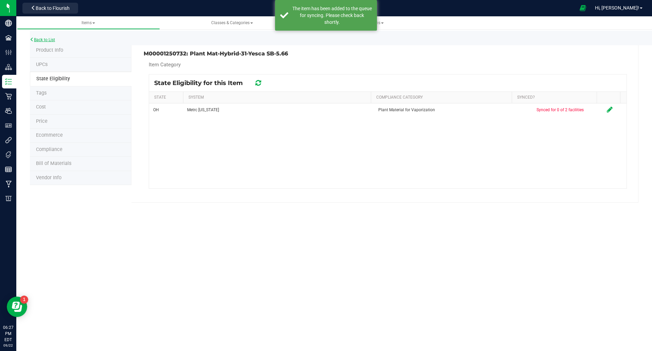
click at [42, 39] on link "Back to List" at bounding box center [42, 39] width 25 height 5
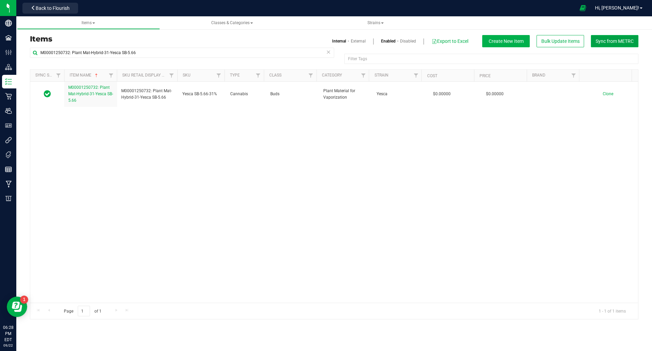
click at [629, 41] on span "Sync from METRC" at bounding box center [615, 40] width 38 height 5
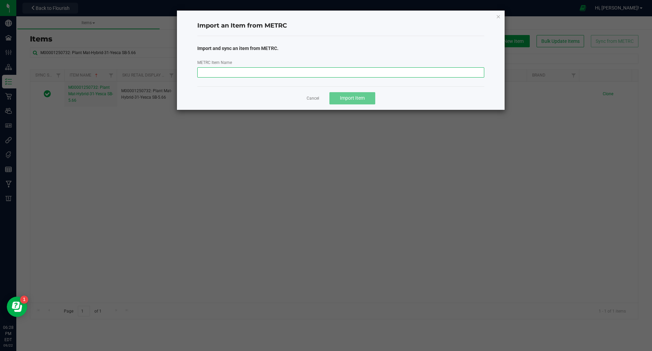
click at [244, 70] on input "METRC Item Name" at bounding box center [340, 72] width 287 height 10
paste input "M00001250628: Plant Mat-Sativa-21-Ahhberry SB-5.66"
type input "M00001250628: Plant Mat-Sativa-21-Ahhberry SB-5.66"
click at [359, 103] on button "Import Item" at bounding box center [352, 98] width 46 height 12
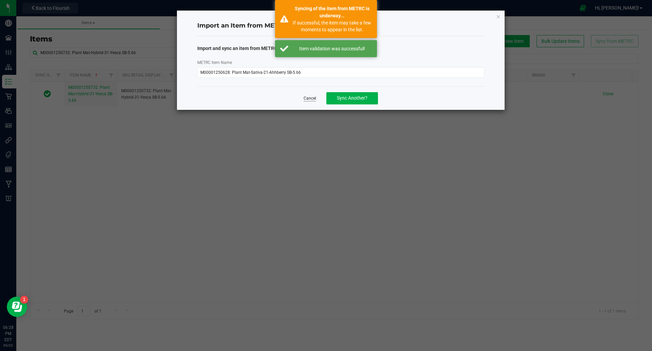
click at [314, 97] on link "Cancel" at bounding box center [310, 98] width 13 height 6
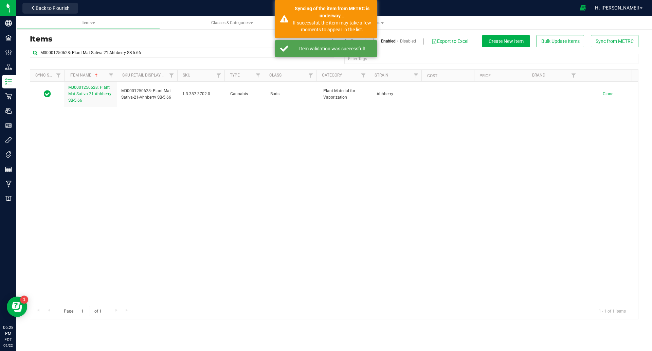
click at [94, 96] on link "M00001250628: Plant Mat-Sativa-21-Ahhberry SB-5.66" at bounding box center [90, 94] width 45 height 20
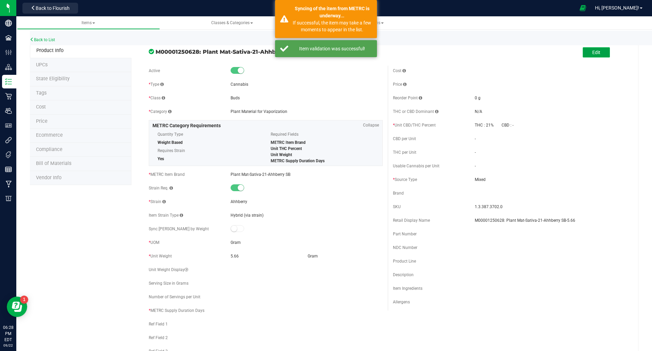
click at [585, 48] on button "Edit" at bounding box center [596, 52] width 27 height 10
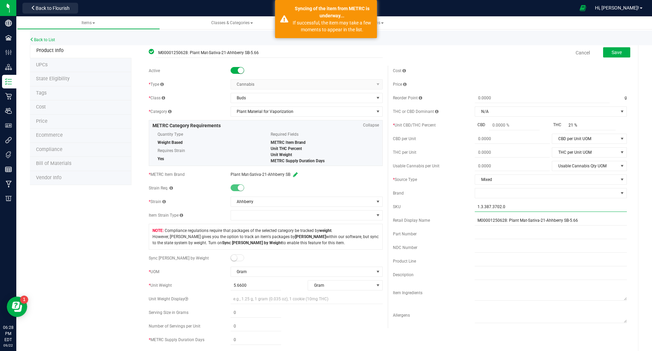
drag, startPoint x: 513, startPoint y: 209, endPoint x: 416, endPoint y: 209, distance: 97.1
click at [417, 210] on div "SKU 1.3.387.3702.0" at bounding box center [510, 206] width 234 height 10
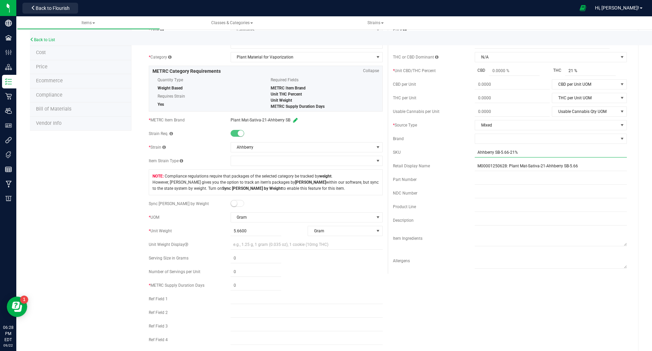
scroll to position [85, 0]
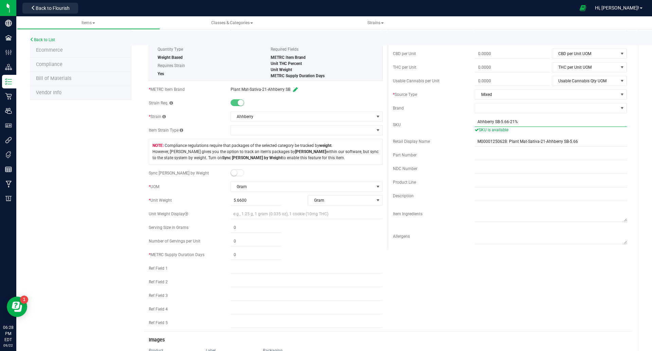
type input "Ahhberry SB-5.66-21%"
click at [238, 171] on span at bounding box center [238, 172] width 14 height 7
click at [248, 211] on span at bounding box center [256, 214] width 51 height 10
type input "5.66"
type input "5.6600"
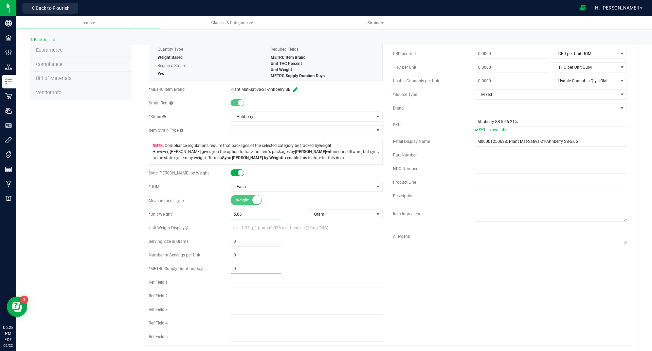
click at [251, 270] on span at bounding box center [256, 269] width 51 height 10
type input "2"
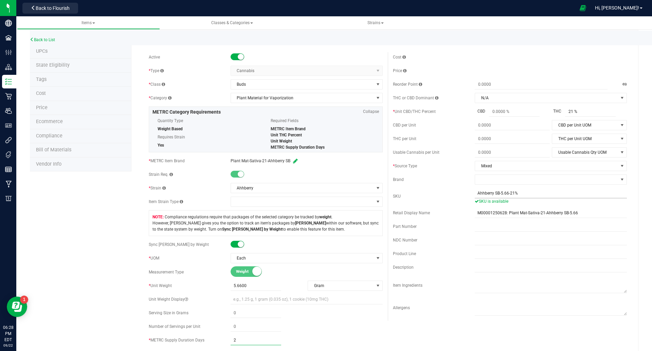
scroll to position [0, 0]
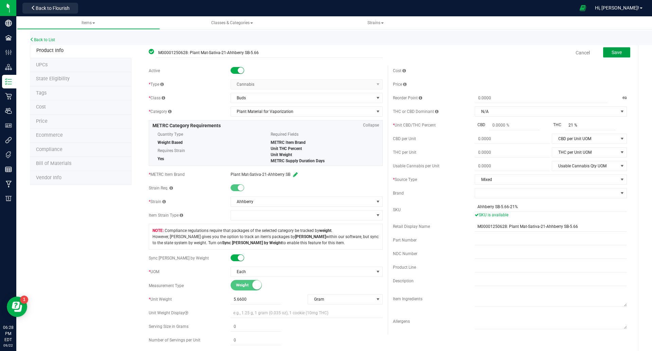
type input "2"
click at [612, 50] on span "Save" at bounding box center [617, 52] width 10 height 5
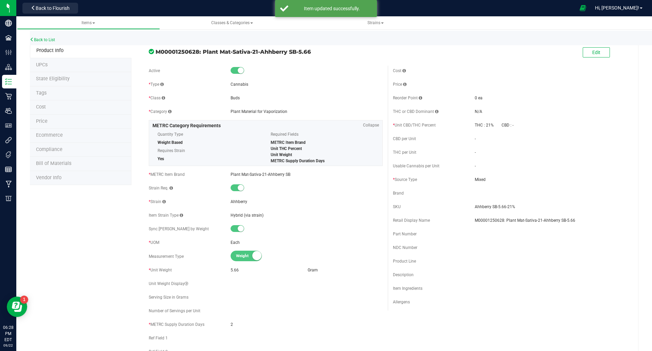
click at [88, 78] on li "State Eligibility" at bounding box center [81, 79] width 102 height 14
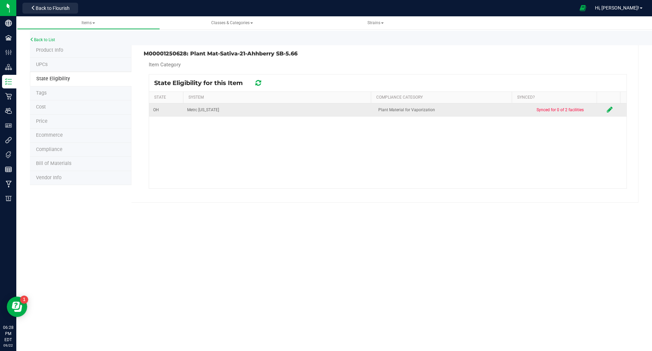
click at [607, 110] on icon at bounding box center [610, 109] width 6 height 7
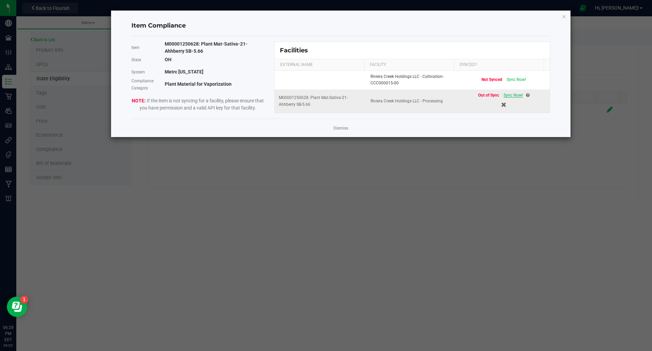
click at [507, 95] on span "Sync Now!" at bounding box center [513, 95] width 19 height 5
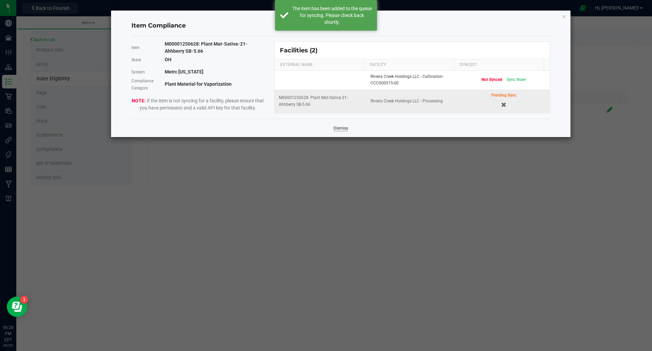
click at [343, 128] on link "Dismiss" at bounding box center [341, 128] width 15 height 6
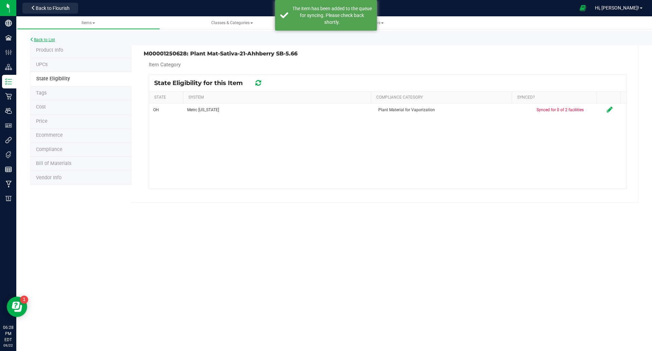
click at [44, 39] on link "Back to List" at bounding box center [42, 39] width 25 height 5
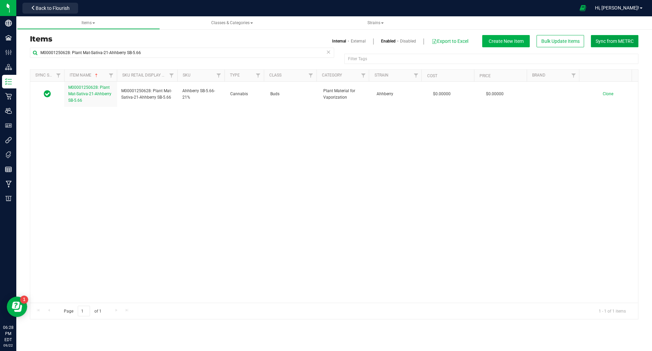
click at [619, 40] on span "Sync from METRC" at bounding box center [615, 40] width 38 height 5
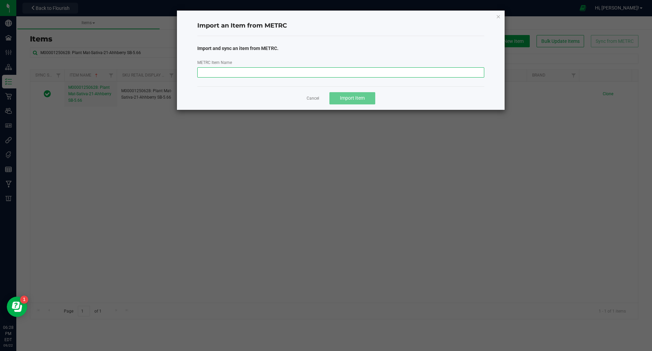
drag, startPoint x: 256, startPoint y: 73, endPoint x: 353, endPoint y: 96, distance: 99.6
click at [256, 73] on input "METRC Item Name" at bounding box center [340, 72] width 287 height 10
paste input "M00001250734: Plant Mat-Sativa-23-Ahhberry SB-5.66"
type input "M00001250734: Plant Mat-Sativa-23-Ahhberry SB-5.66"
click at [363, 96] on span "Import Item" at bounding box center [352, 97] width 25 height 5
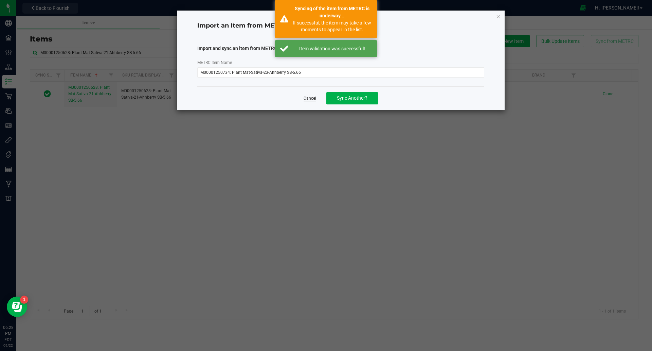
click at [307, 101] on link "Cancel" at bounding box center [310, 98] width 13 height 6
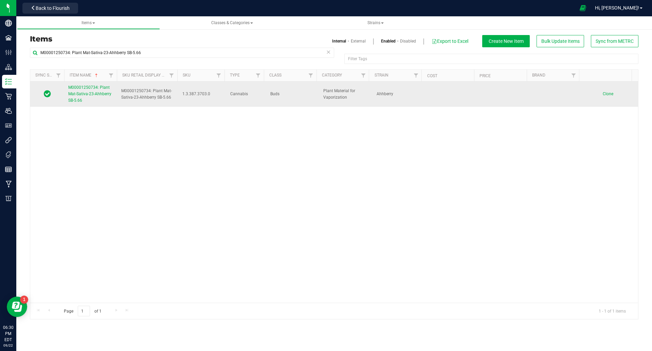
click at [96, 89] on span "M00001250734: Plant Mat-Sativa-23-Ahhberry SB-5.66" at bounding box center [89, 94] width 43 height 18
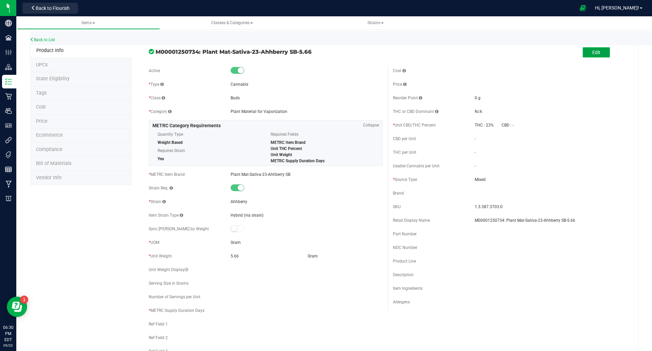
click at [593, 52] on span "Edit" at bounding box center [596, 52] width 8 height 5
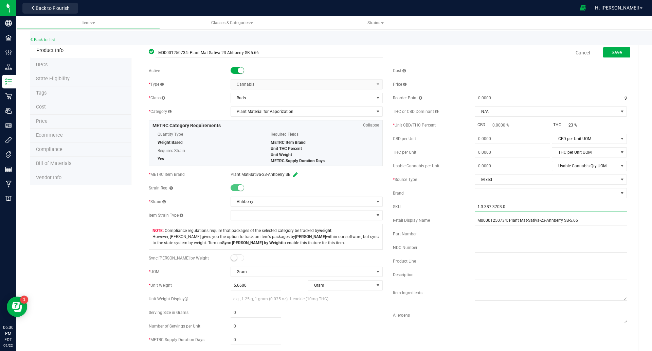
drag, startPoint x: 504, startPoint y: 204, endPoint x: 441, endPoint y: 202, distance: 63.2
click at [443, 202] on div "SKU 1.3.387.3703.0" at bounding box center [510, 206] width 234 height 10
type input "a"
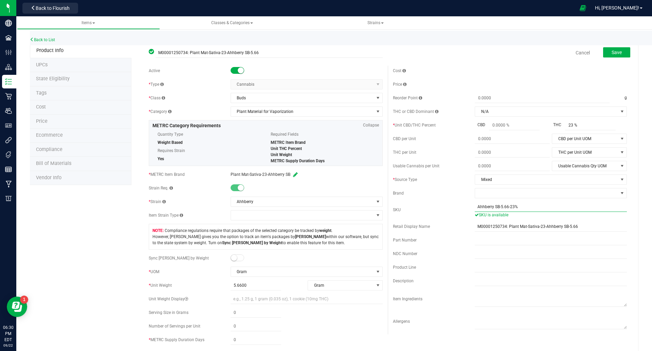
type input "Ahhberry SB-5.66-23%"
click at [237, 258] on span at bounding box center [238, 257] width 14 height 7
drag, startPoint x: 252, startPoint y: 301, endPoint x: 249, endPoint y: 299, distance: 3.7
click at [251, 300] on span at bounding box center [256, 299] width 51 height 10
type input "5.66"
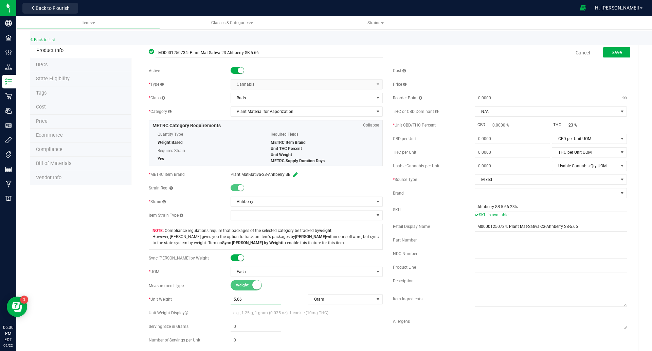
scroll to position [85, 0]
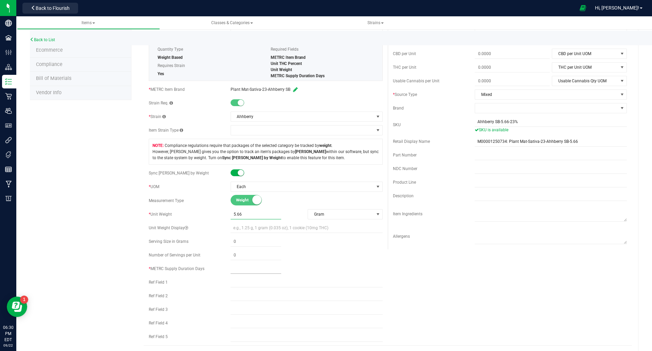
type input "5.6600"
click at [238, 270] on span at bounding box center [256, 269] width 51 height 10
type input "2"
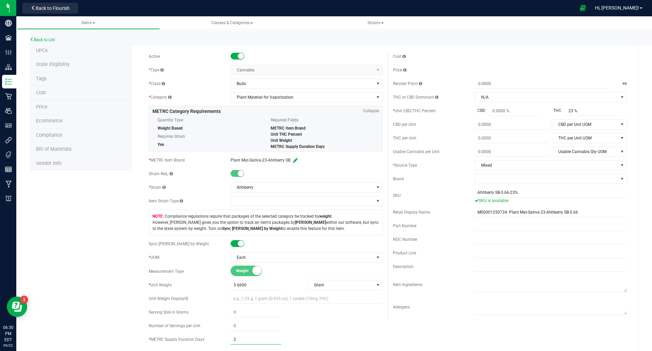
scroll to position [0, 0]
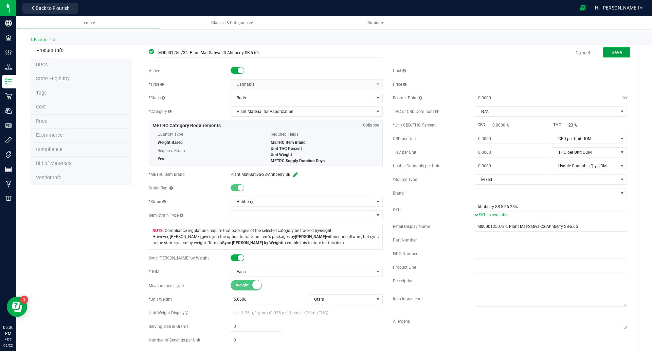
type input "2"
click at [618, 51] on button "Save" at bounding box center [616, 52] width 27 height 10
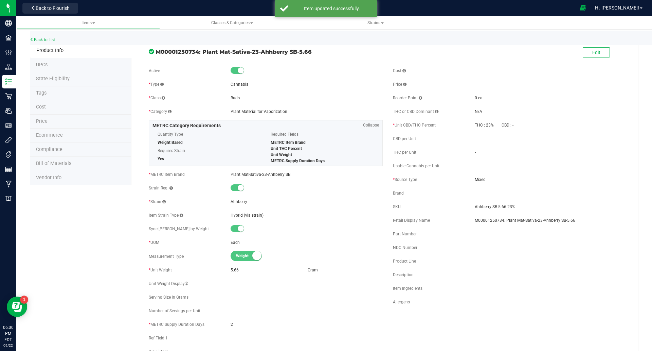
click at [102, 81] on li "State Eligibility" at bounding box center [81, 79] width 102 height 14
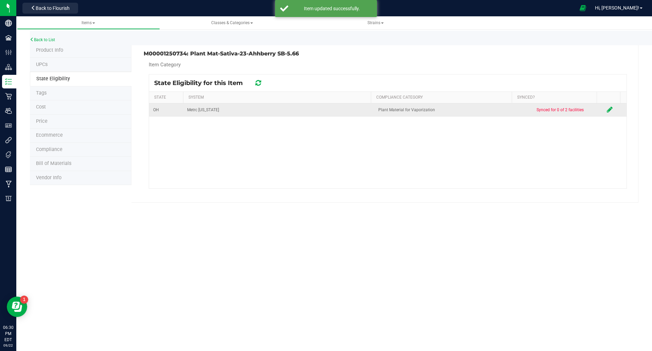
click at [607, 108] on icon at bounding box center [610, 109] width 6 height 7
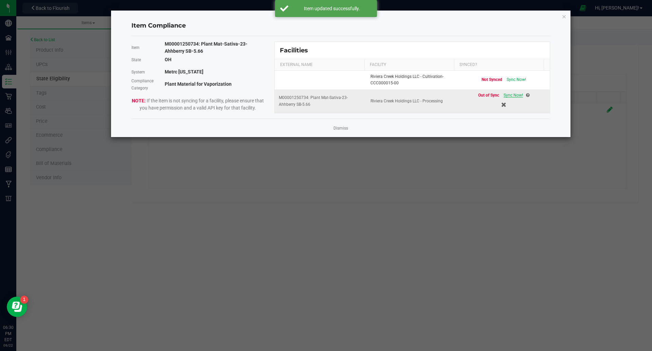
click at [512, 95] on span "Sync Now!" at bounding box center [513, 95] width 19 height 5
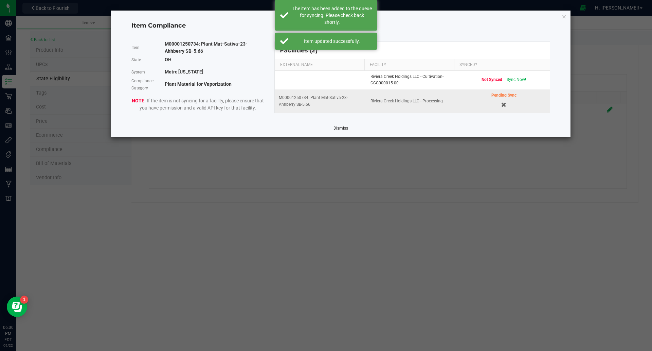
click at [346, 128] on link "Dismiss" at bounding box center [341, 128] width 15 height 6
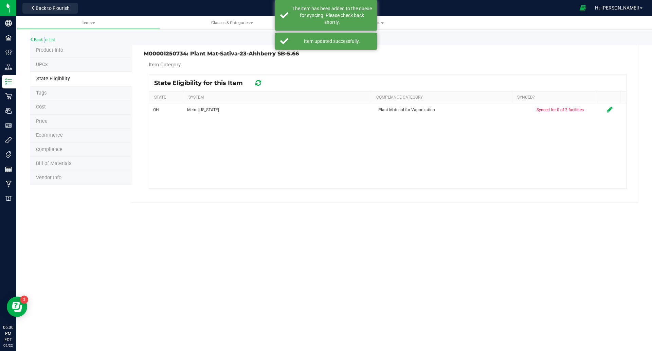
click at [44, 35] on div "Back to List" at bounding box center [356, 38] width 652 height 15
click at [48, 39] on link "Back to List" at bounding box center [42, 39] width 25 height 5
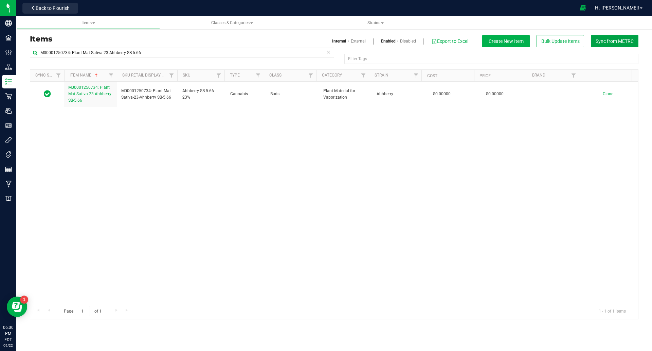
click at [619, 44] on span "Sync from METRC" at bounding box center [615, 40] width 38 height 5
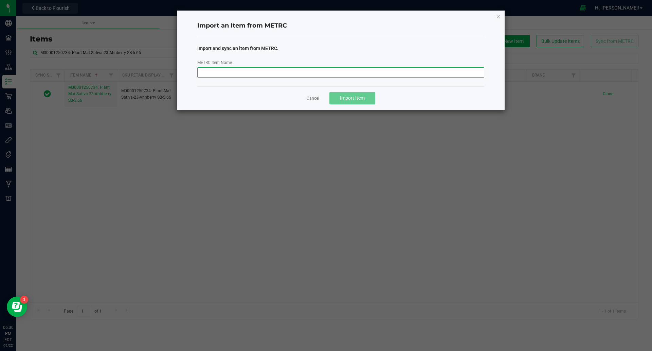
click at [278, 76] on input "METRC Item Name" at bounding box center [340, 72] width 287 height 10
paste input "M00001250630: Plant Mat-Sativa-25-Ahhberry SB-5.66"
type input "M00001250630: Plant Mat-Sativa-25-Ahhberry SB-5.66"
click at [353, 97] on span "Import Item" at bounding box center [352, 97] width 25 height 5
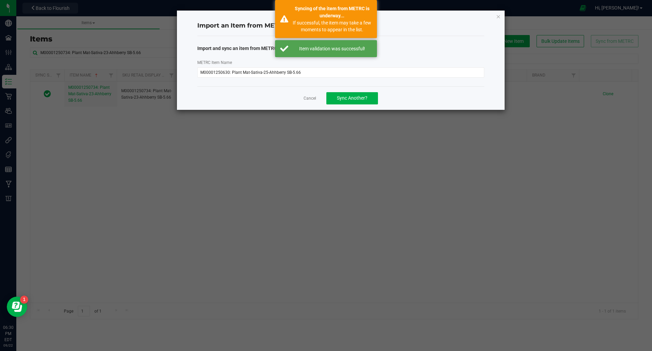
click at [316, 95] on app-cancel-button "Cancel" at bounding box center [310, 97] width 13 height 7
click at [312, 99] on link "Cancel" at bounding box center [310, 98] width 13 height 6
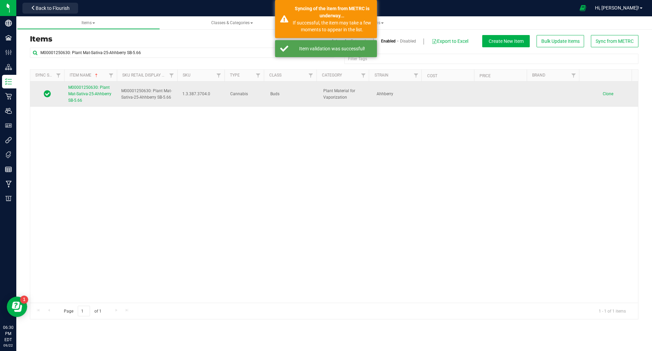
click at [87, 94] on span "M00001250630: Plant Mat-Sativa-25-Ahhberry SB-5.66" at bounding box center [89, 94] width 43 height 18
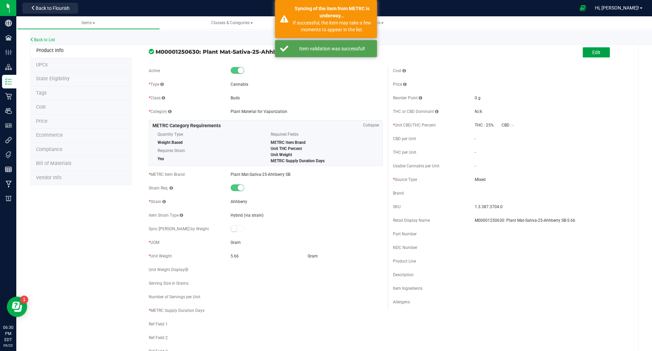
click at [588, 56] on button "Edit" at bounding box center [596, 52] width 27 height 10
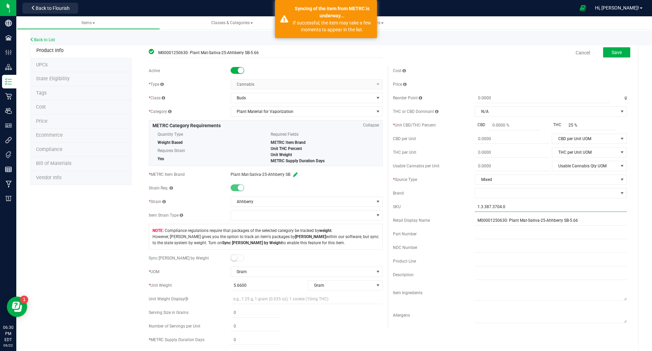
drag, startPoint x: 510, startPoint y: 206, endPoint x: 421, endPoint y: 212, distance: 89.6
click at [421, 213] on div "Cost Price Reorder Point g THC or CBD Dominant" at bounding box center [510, 197] width 244 height 262
type input "a"
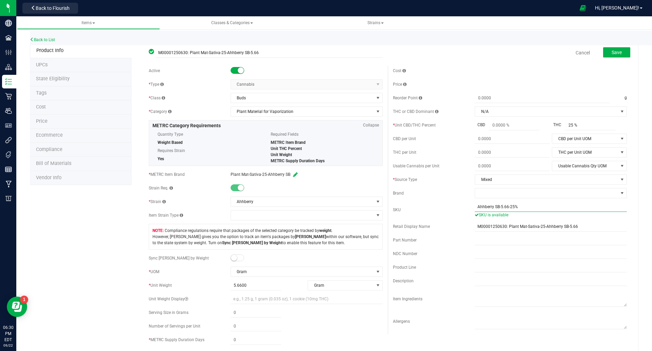
type input "Ahhberry SB-5.66-25%"
click at [236, 257] on span at bounding box center [238, 257] width 14 height 7
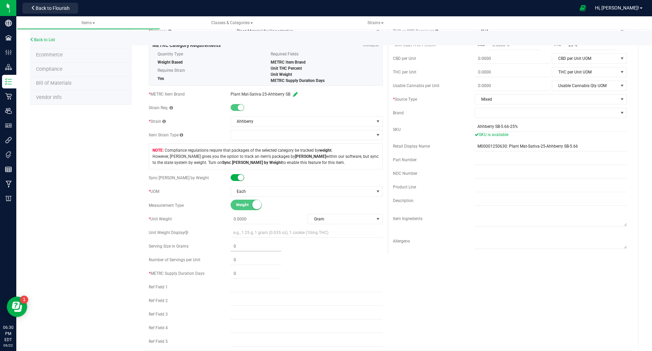
scroll to position [85, 0]
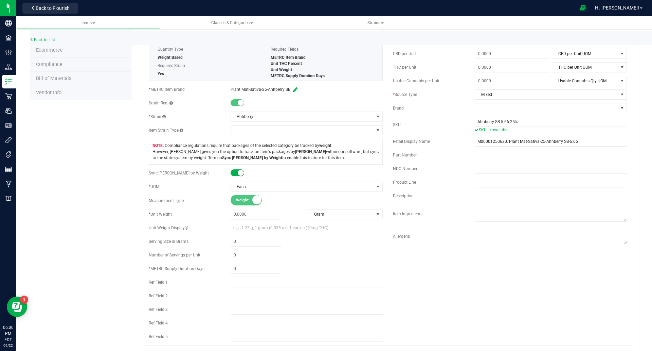
click at [239, 214] on span at bounding box center [256, 214] width 51 height 10
type input "5.66"
type input "5.6600"
click at [241, 273] on div "Active * Type Cannabis Select type Cannabis Non-Inventory Raw Materials Supplie…" at bounding box center [266, 163] width 244 height 364
click at [242, 271] on span at bounding box center [256, 269] width 51 height 10
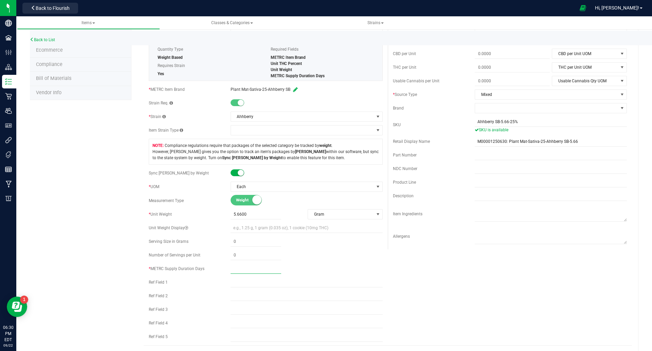
type input "2"
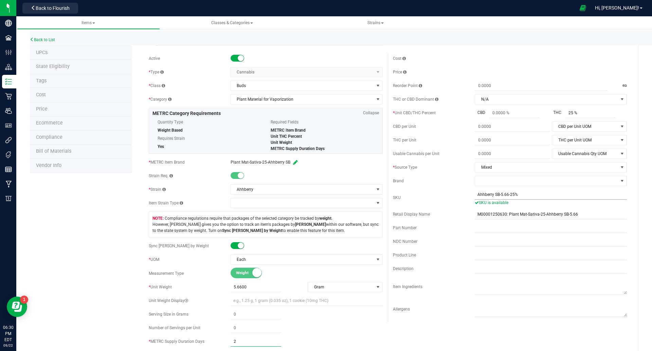
scroll to position [0, 0]
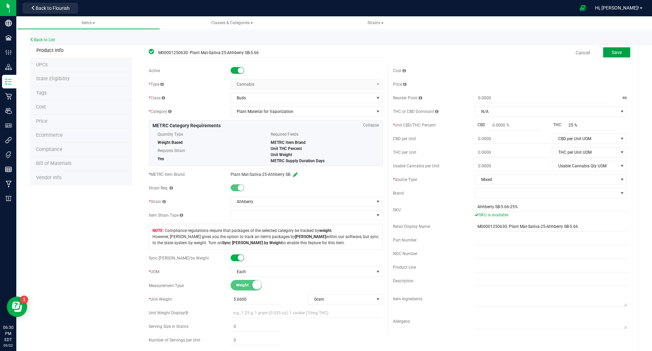
type input "2"
click at [613, 54] on span "Save" at bounding box center [617, 52] width 10 height 5
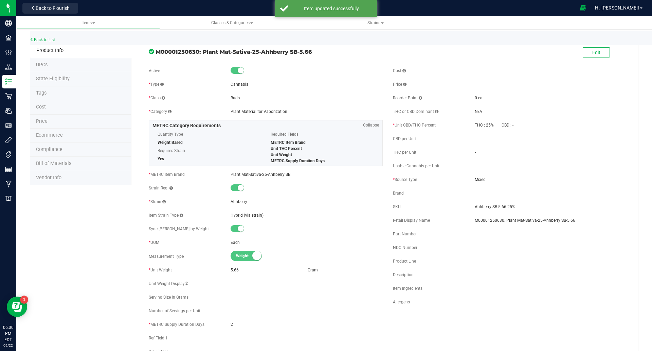
click at [93, 76] on li "State Eligibility" at bounding box center [81, 79] width 102 height 14
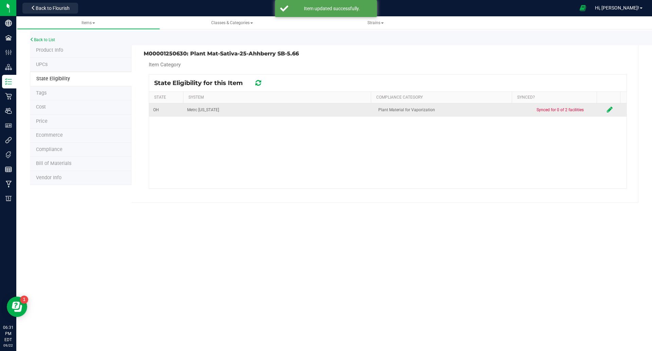
click at [607, 112] on icon at bounding box center [610, 109] width 6 height 7
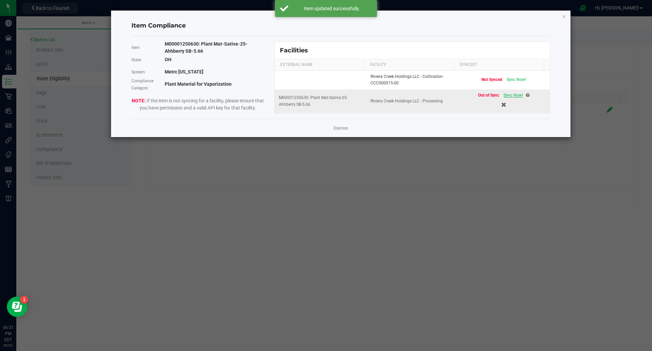
click at [504, 93] on span "Sync Now!" at bounding box center [513, 95] width 19 height 5
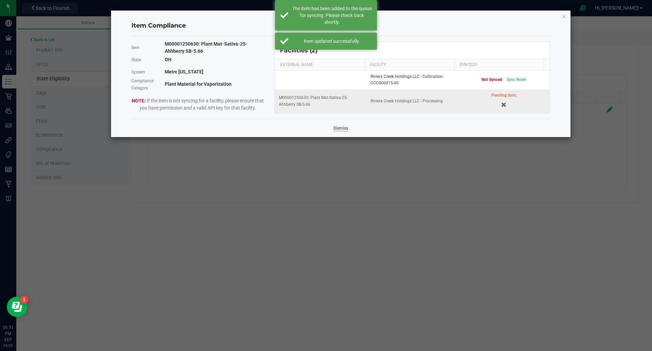
click at [337, 126] on link "Dismiss" at bounding box center [341, 128] width 15 height 6
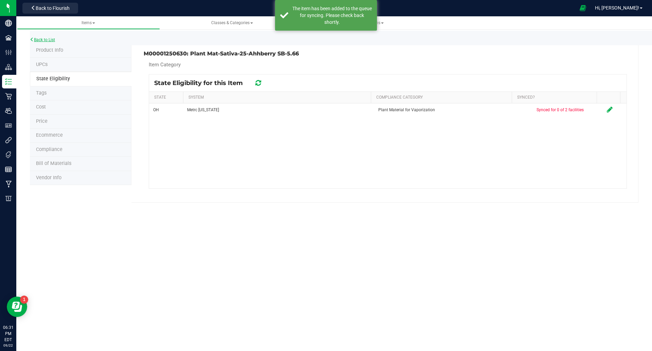
click at [32, 38] on icon at bounding box center [32, 39] width 4 height 4
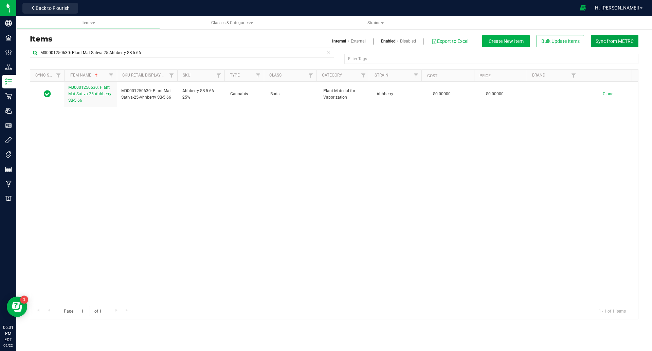
click at [625, 38] on span "Sync from METRC" at bounding box center [615, 40] width 38 height 5
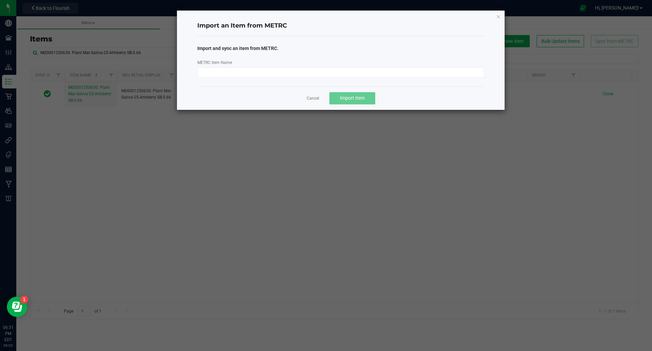
click at [224, 66] on div "METRC Item Name" at bounding box center [341, 68] width 298 height 19
drag, startPoint x: 224, startPoint y: 70, endPoint x: 235, endPoint y: 77, distance: 13.1
click at [225, 70] on input "METRC Item Name" at bounding box center [340, 72] width 287 height 10
paste input "M00001250631: Plant Mat-Hybrid-23-Stadankohhh SB-5.66"
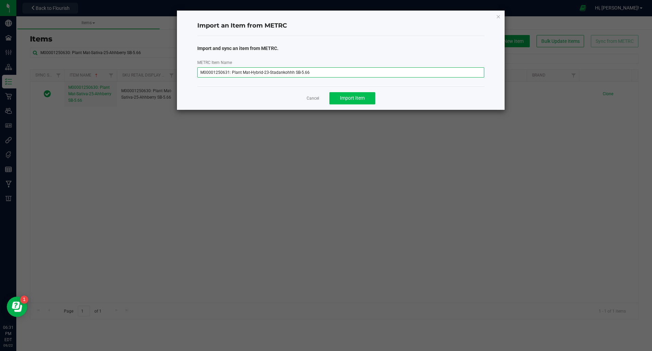
type input "M00001250631: Plant Mat-Hybrid-23-Stadankohhh SB-5.66"
click at [354, 93] on button "Import Item" at bounding box center [352, 98] width 46 height 12
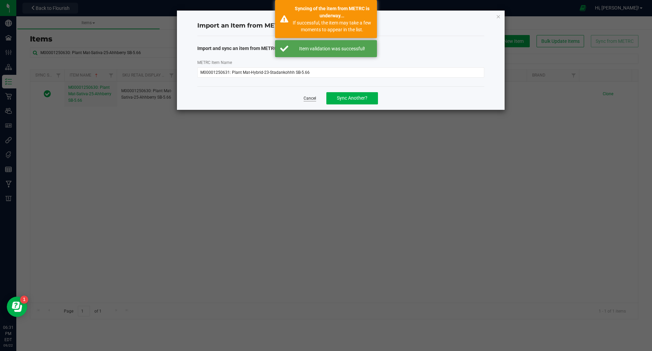
click at [311, 97] on link "Cancel" at bounding box center [310, 98] width 13 height 6
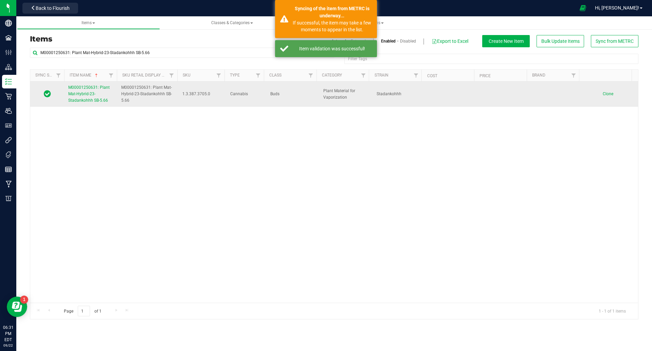
click at [88, 96] on link "M00001250631: Plant Mat-Hybrid-23-Stadankohhh SB-5.66" at bounding box center [90, 94] width 45 height 20
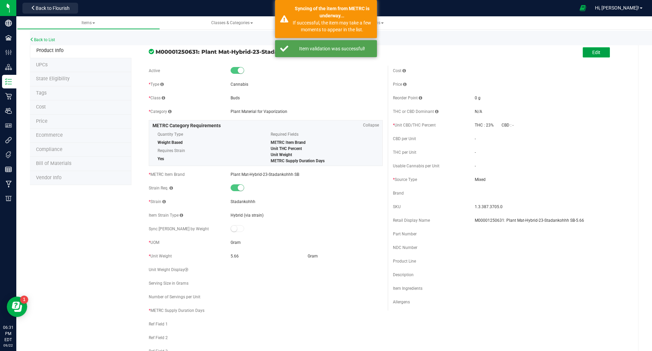
click at [583, 53] on button "Edit" at bounding box center [596, 52] width 27 height 10
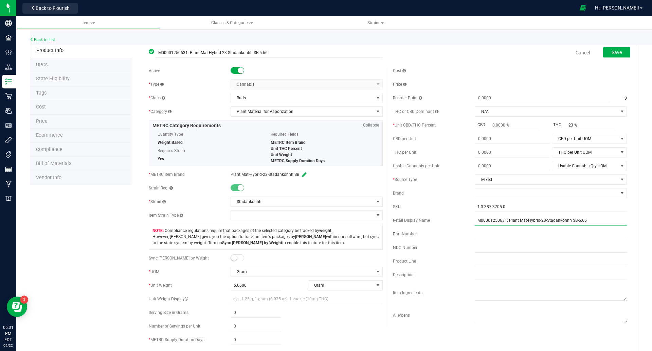
drag, startPoint x: 585, startPoint y: 220, endPoint x: 540, endPoint y: 226, distance: 44.9
click at [540, 226] on div "Cost Price Reorder Point g THC or CBD Dominant" at bounding box center [510, 197] width 244 height 262
drag, startPoint x: 512, startPoint y: 207, endPoint x: 403, endPoint y: 208, distance: 108.7
click at [403, 208] on div "SKU 1.3.387.3705.0" at bounding box center [510, 206] width 234 height 10
paste input "Stadankohhh SB-5.66"
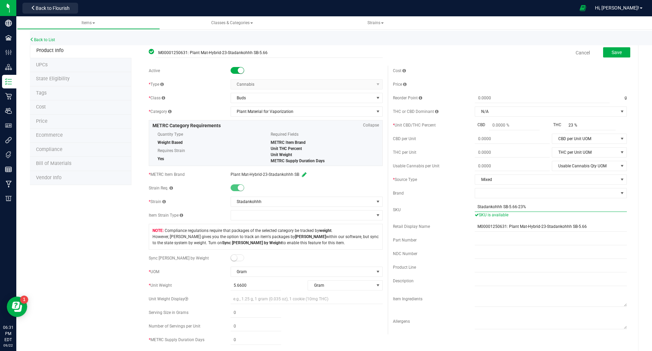
type input "Stadankohhh SB-5.66-23%"
click at [233, 253] on div "Sync [PERSON_NAME] by Weight" at bounding box center [266, 258] width 234 height 10
click at [236, 255] on span at bounding box center [238, 257] width 14 height 7
click at [247, 302] on span at bounding box center [256, 299] width 51 height 10
type input "5.66"
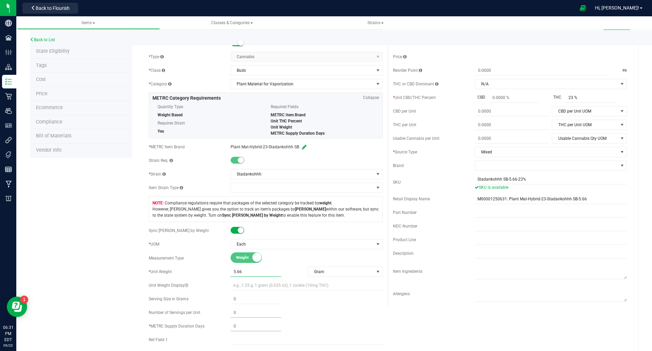
scroll to position [42, 0]
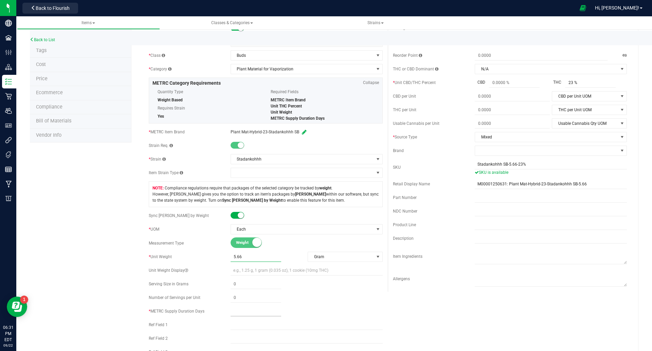
click at [248, 312] on input "text" at bounding box center [256, 311] width 51 height 10
type input "5.6600"
type input "2"
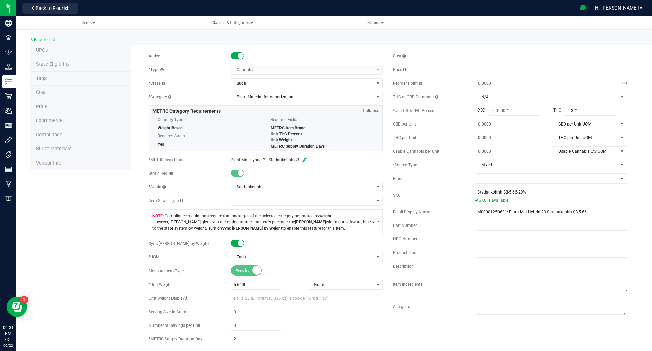
scroll to position [0, 0]
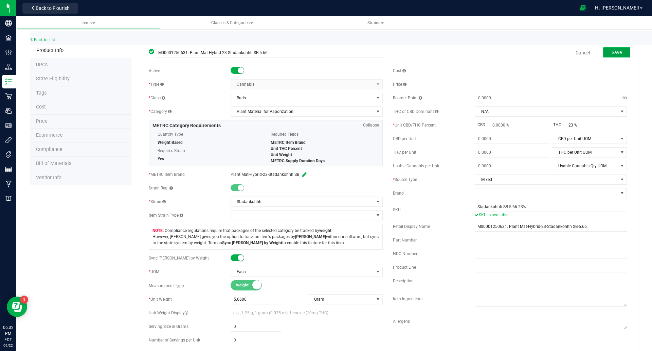
type input "2"
click at [612, 50] on span "Save" at bounding box center [617, 52] width 10 height 5
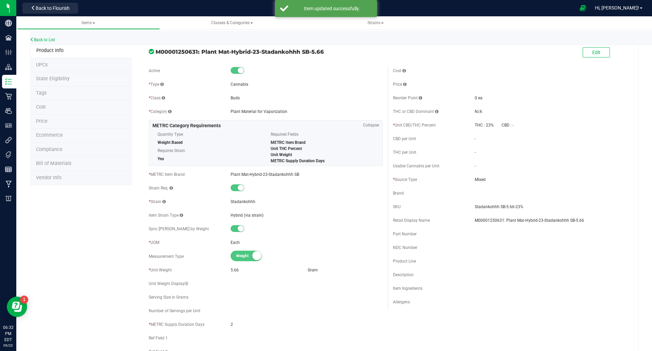
click at [83, 78] on li "State Eligibility" at bounding box center [81, 79] width 102 height 14
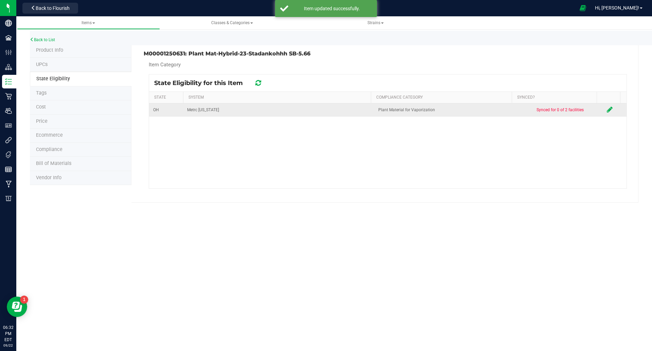
click at [607, 108] on icon at bounding box center [610, 109] width 6 height 7
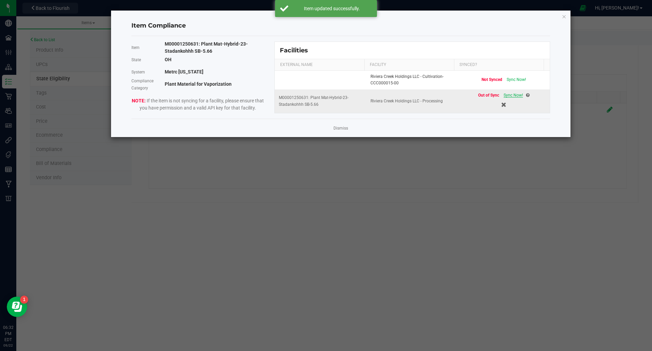
click at [516, 94] on span "Sync Now!" at bounding box center [513, 95] width 19 height 5
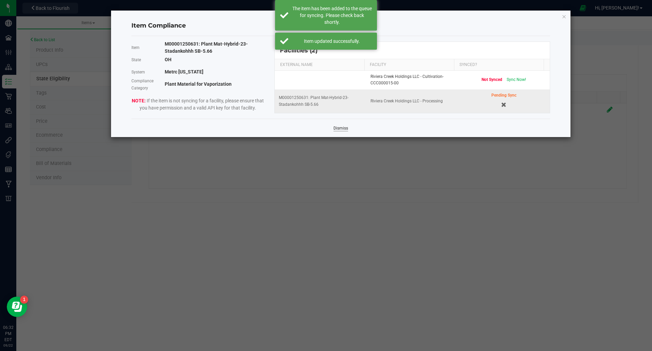
click at [338, 129] on link "Dismiss" at bounding box center [341, 128] width 15 height 6
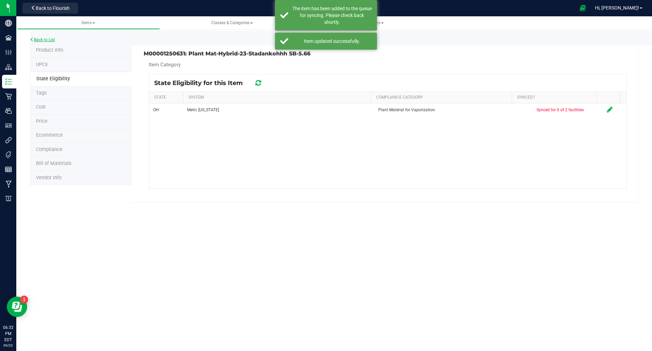
click at [45, 39] on link "Back to List" at bounding box center [42, 39] width 25 height 5
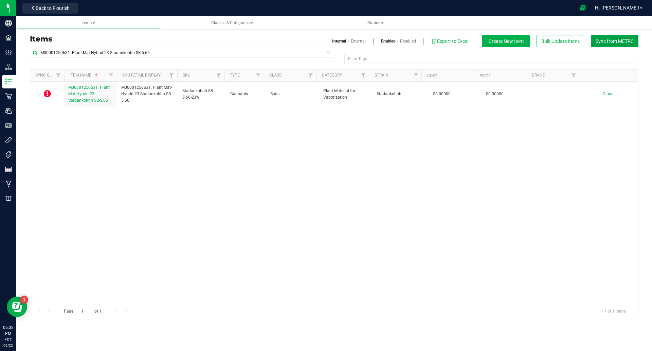
click at [619, 44] on button "Sync from METRC" at bounding box center [615, 41] width 48 height 12
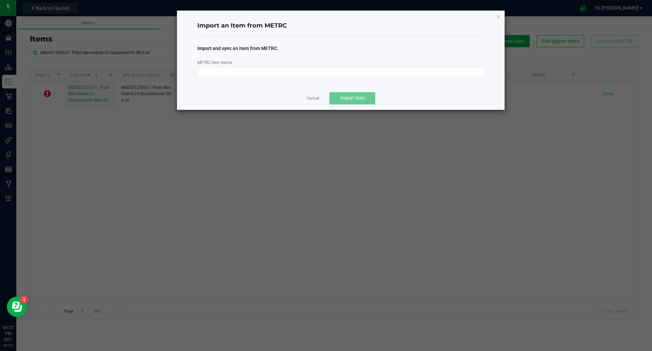
click at [278, 78] on div "Import and sync an item from METRC. METRC Item Name" at bounding box center [340, 59] width 287 height 47
drag, startPoint x: 281, startPoint y: 74, endPoint x: 290, endPoint y: 77, distance: 9.3
click at [281, 74] on input "METRC Item Name" at bounding box center [340, 72] width 287 height 10
paste input "M00001250737: Plant Mat-Hybrid-25-Stadankohhh SB-5.66"
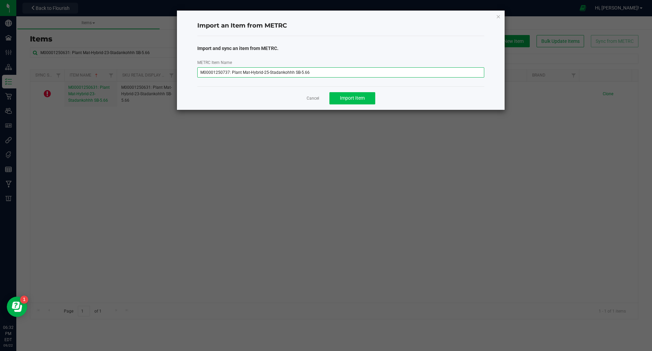
type input "M00001250737: Plant Mat-Hybrid-25-Stadankohhh SB-5.66"
click at [363, 93] on button "Import Item" at bounding box center [352, 98] width 46 height 12
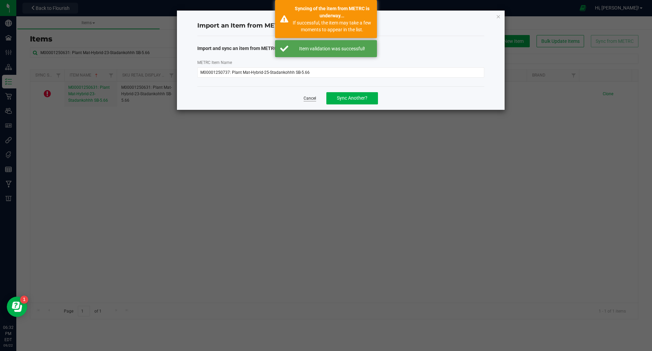
click at [315, 98] on link "Cancel" at bounding box center [310, 98] width 13 height 6
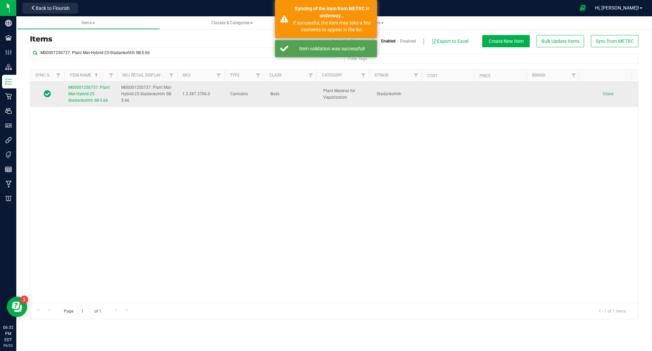
click at [82, 100] on span "M00001250737: Plant Mat-Hybrid-25-Stadankohhh SB-5.66" at bounding box center [88, 94] width 41 height 18
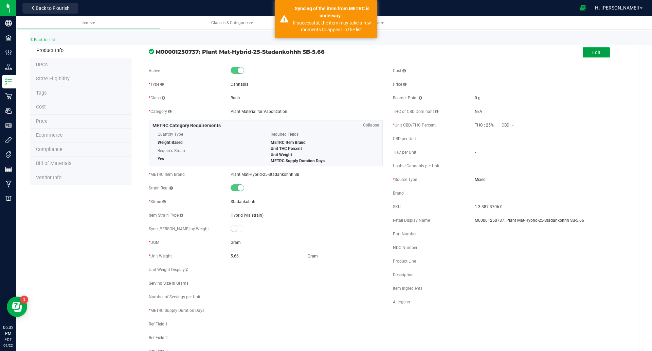
click at [592, 52] on span "Edit" at bounding box center [596, 52] width 8 height 5
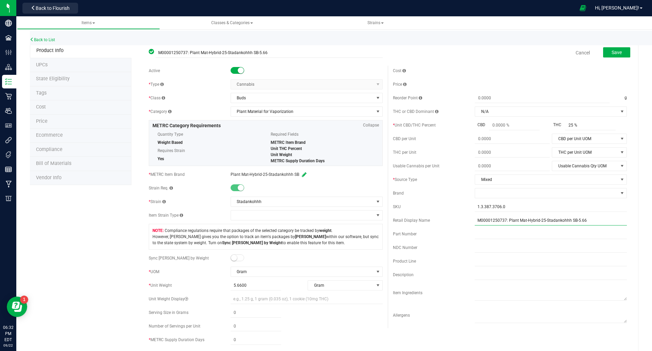
drag, startPoint x: 587, startPoint y: 221, endPoint x: 540, endPoint y: 226, distance: 47.1
click at [540, 226] on div "Cost Price Reorder Point g THC or CBD Dominant" at bounding box center [510, 197] width 244 height 262
drag, startPoint x: 495, startPoint y: 206, endPoint x: 423, endPoint y: 202, distance: 72.8
click at [424, 202] on div "SKU 1.3.387.3706.0" at bounding box center [510, 206] width 234 height 10
paste input "Stadankohhh SB-5.66"
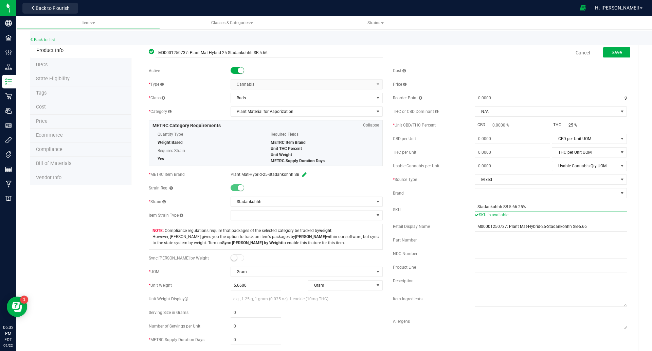
type input "Stadankohhh SB-5.66-25%"
click at [239, 258] on span at bounding box center [238, 257] width 14 height 7
click at [247, 299] on span at bounding box center [256, 299] width 51 height 10
type input "5.66"
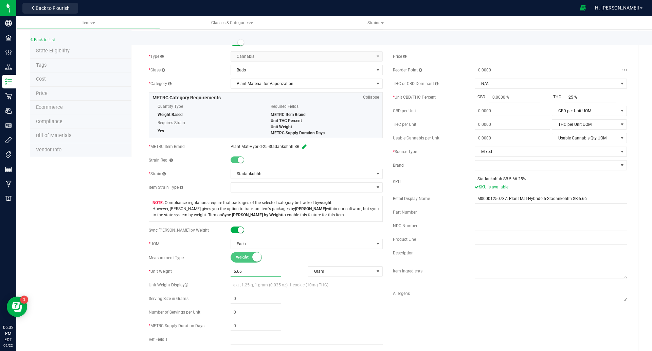
scroll to position [42, 0]
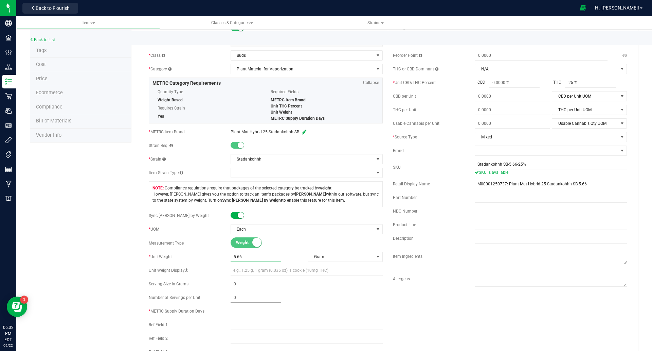
type input "5.6600"
click at [237, 309] on span at bounding box center [256, 311] width 51 height 10
type input "2"
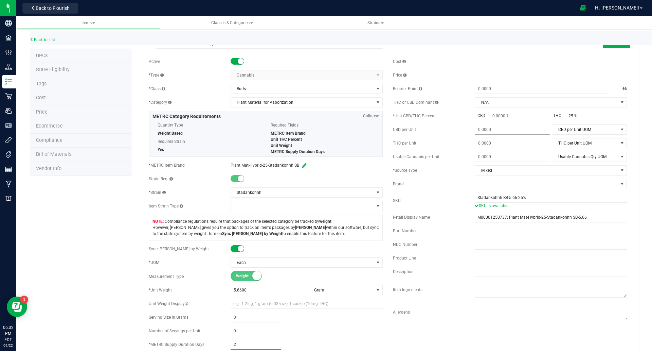
scroll to position [0, 0]
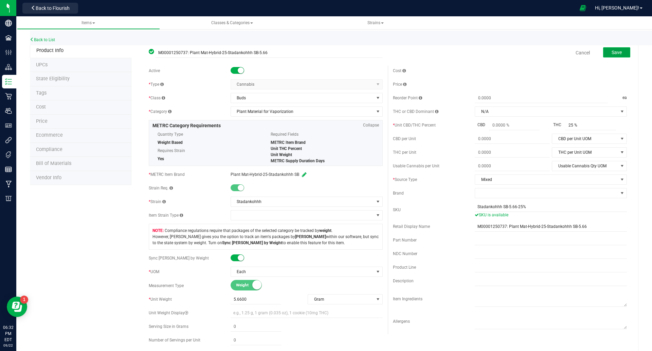
type input "2"
click at [603, 51] on button "Save" at bounding box center [616, 52] width 27 height 10
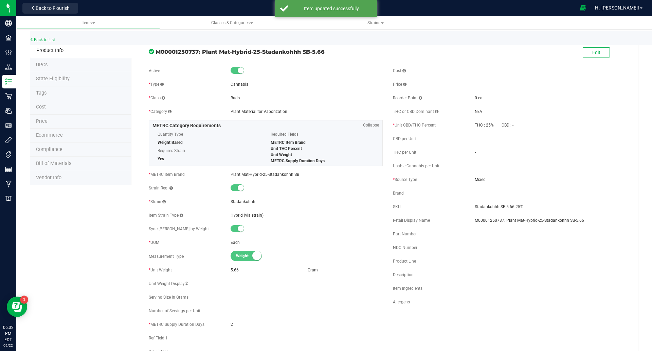
click at [77, 79] on li "State Eligibility" at bounding box center [81, 79] width 102 height 14
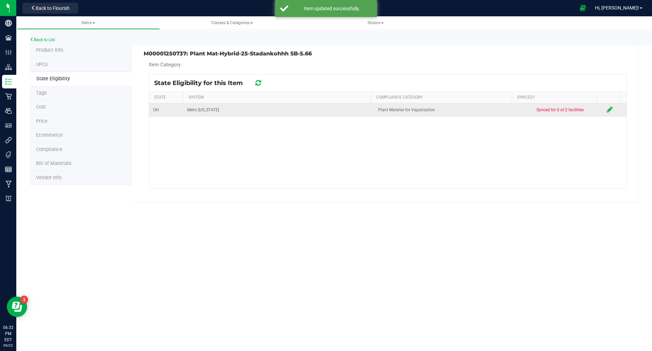
click at [607, 109] on icon at bounding box center [610, 109] width 6 height 7
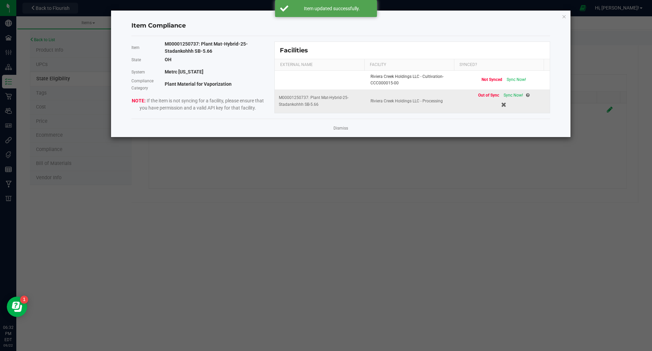
drag, startPoint x: 510, startPoint y: 96, endPoint x: 496, endPoint y: 100, distance: 14.6
click at [511, 95] on span "Sync Now!" at bounding box center [513, 95] width 19 height 5
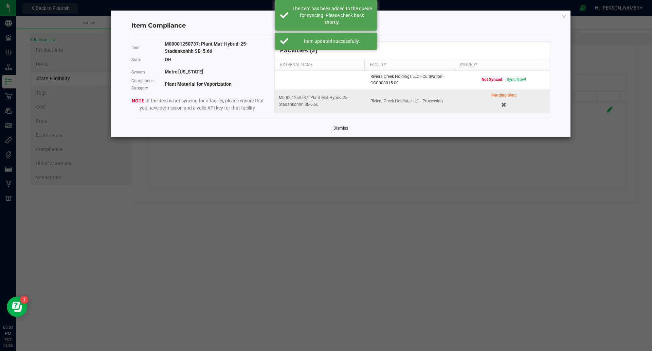
click at [338, 130] on link "Dismiss" at bounding box center [341, 128] width 15 height 6
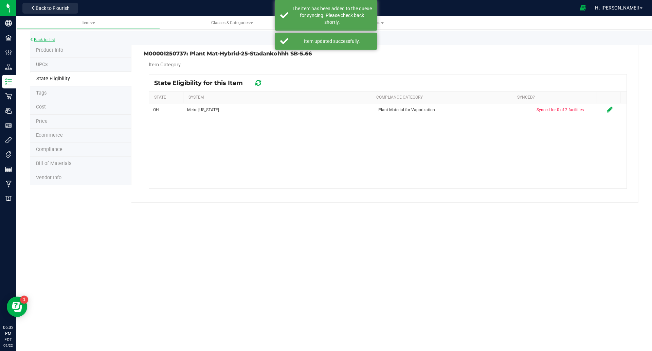
click at [45, 38] on link "Back to List" at bounding box center [42, 39] width 25 height 5
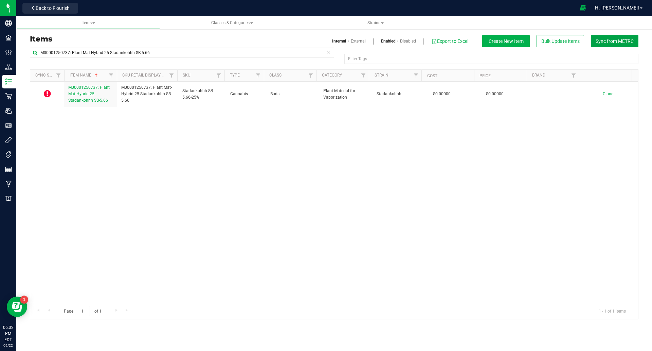
click at [614, 39] on span "Sync from METRC" at bounding box center [615, 40] width 38 height 5
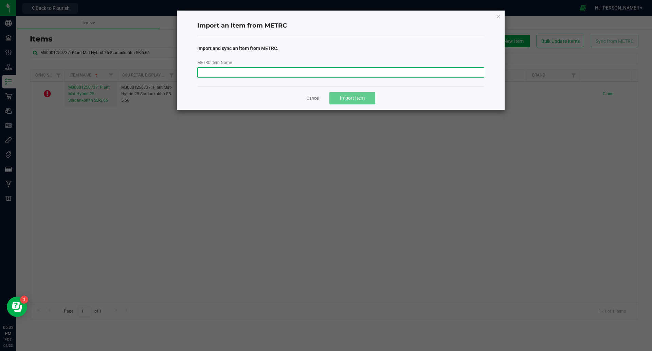
click at [246, 72] on input "METRC Item Name" at bounding box center [340, 72] width 287 height 10
paste input "M00001250739: Plant Mat-Hybrid-27-Stadankohhh SB-5.66"
type input "M00001250739: Plant Mat-Hybrid-27-Stadankohhh SB-5.66"
click at [359, 96] on span "Import Item" at bounding box center [352, 97] width 25 height 5
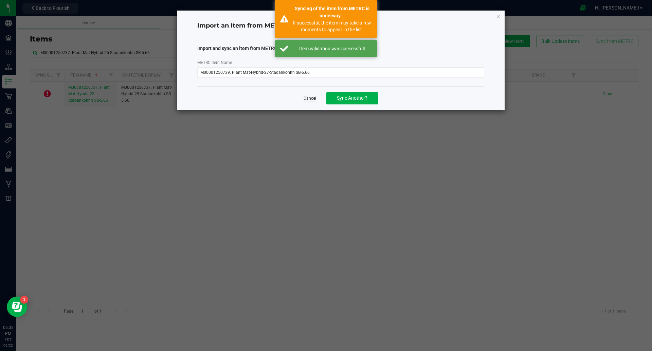
click at [312, 98] on link "Cancel" at bounding box center [310, 98] width 13 height 6
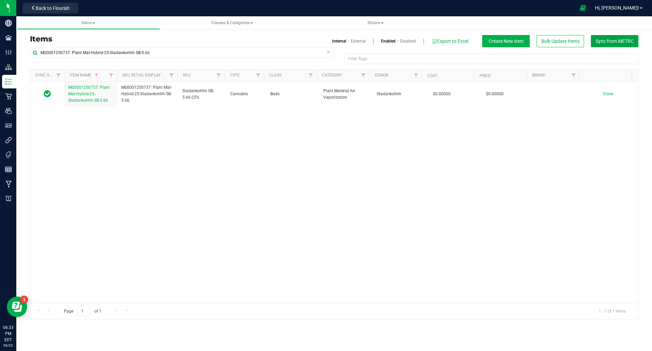
click at [611, 39] on span "Sync from METRC" at bounding box center [615, 40] width 38 height 5
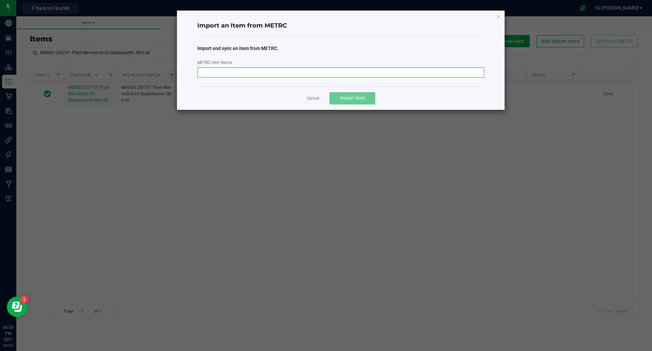
click at [297, 71] on input "METRC Item Name" at bounding box center [340, 72] width 287 height 10
paste input "M00001250739: Plant Mat-Hybrid-27-Stadankohhh SB-5.66"
type input "M00001250739: Plant Mat-Hybrid-27-Stadankohhh SB-5.66"
click at [346, 96] on span "Import Item" at bounding box center [352, 97] width 25 height 5
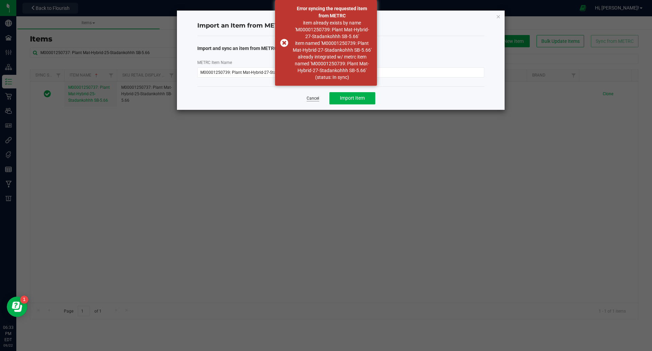
click at [312, 96] on link "Cancel" at bounding box center [313, 98] width 13 height 6
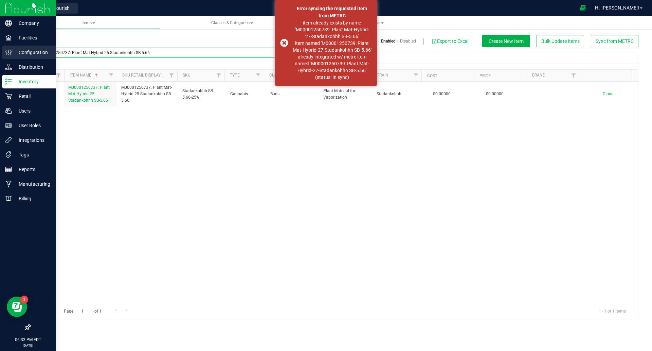
drag, startPoint x: 63, startPoint y: 55, endPoint x: 0, endPoint y: 50, distance: 63.0
click at [0, 50] on div "Company Facilities Configuration Distribution Inventory Retail Users User Roles…" at bounding box center [326, 175] width 652 height 351
paste input "9: Plant Mat-Hybrid-27"
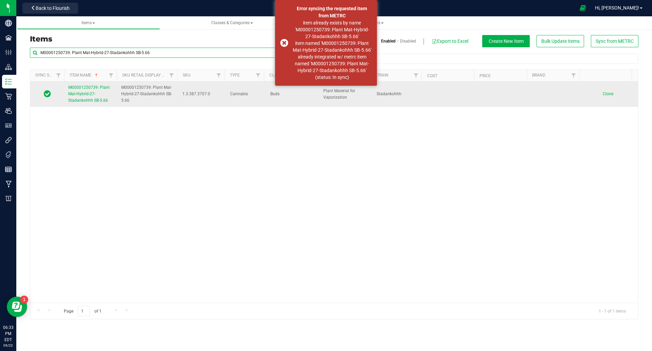
type input "M00001250739: Plant Mat-Hybrid-27-Stadankohhh SB-5.66"
click at [75, 95] on span "M00001250739: Plant Mat-Hybrid-27-Stadankohhh SB-5.66" at bounding box center [88, 94] width 41 height 18
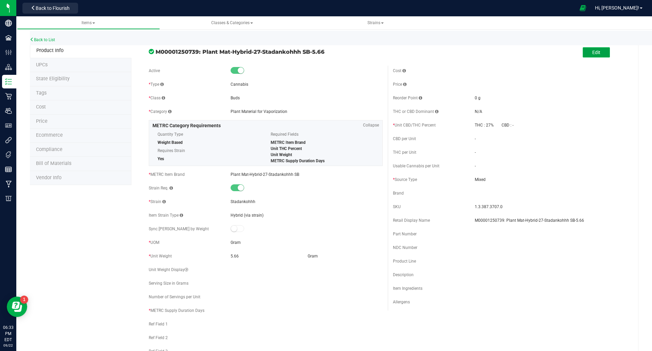
click at [595, 51] on button "Edit" at bounding box center [596, 52] width 27 height 10
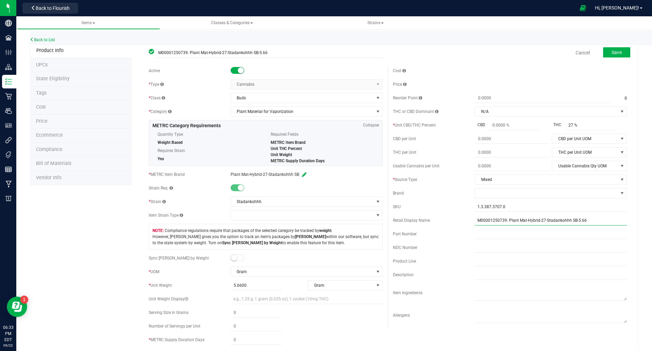
drag, startPoint x: 591, startPoint y: 219, endPoint x: 540, endPoint y: 224, distance: 50.8
click at [540, 224] on input "M00001250739: Plant Mat-Hybrid-27-Stadankohhh SB-5.66" at bounding box center [551, 220] width 152 height 10
click at [566, 219] on input "M00001250739: Plant Mat-Hybrid-27-Stadankohhh SB-5.66" at bounding box center [551, 220] width 152 height 10
drag, startPoint x: 589, startPoint y: 219, endPoint x: 542, endPoint y: 223, distance: 47.8
click at [542, 223] on input "M00001250739: Plant Mat-Hybrid-27-Stadankohhh SB-5.66" at bounding box center [551, 220] width 152 height 10
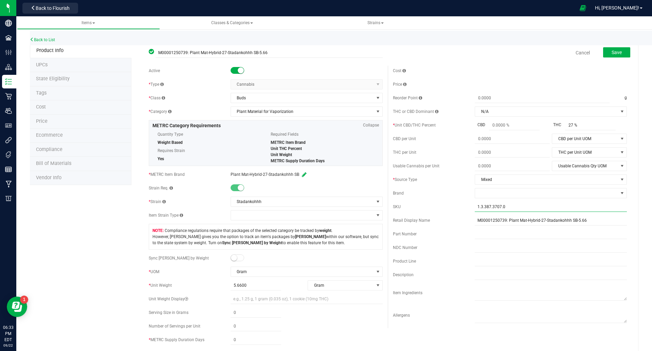
drag, startPoint x: 508, startPoint y: 204, endPoint x: 445, endPoint y: 208, distance: 62.9
click at [445, 208] on div "SKU 1.3.387.3707.0" at bounding box center [510, 206] width 234 height 10
paste input "Stadankohhh SB-5.66"
